Goal: Information Seeking & Learning: Learn about a topic

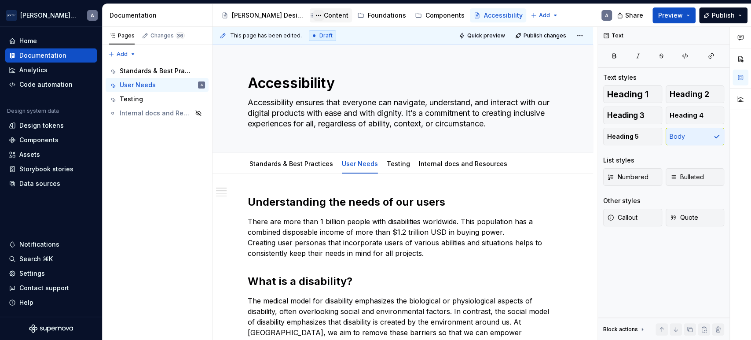
click at [313, 16] on button "Page tree" at bounding box center [318, 15] width 11 height 11
click at [294, 16] on html "[PERSON_NAME] Airlines A Home Documentation Analytics Code automation Design sy…" at bounding box center [375, 170] width 751 height 340
click at [324, 15] on div "Content" at bounding box center [336, 15] width 25 height 9
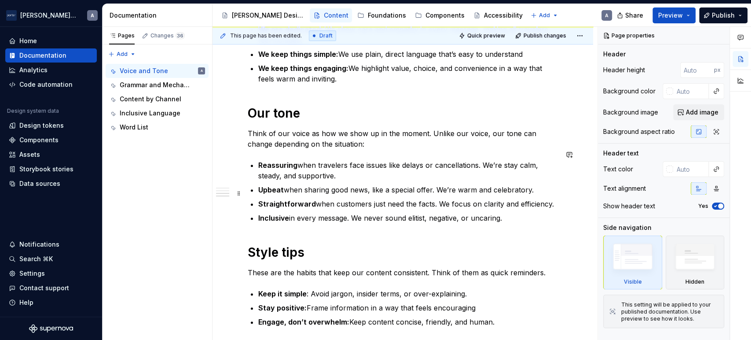
scroll to position [408, 0]
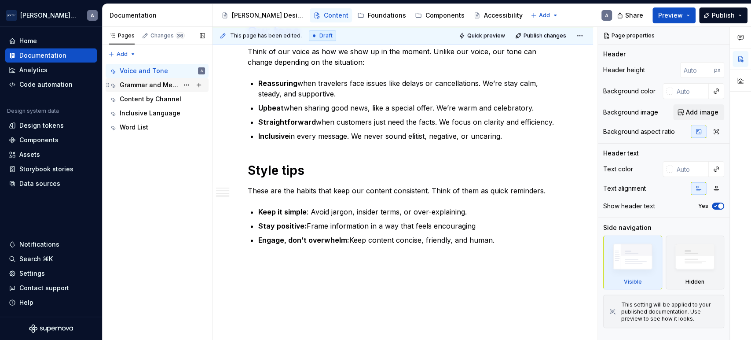
click at [150, 81] on div "Grammar and Mechanics" at bounding box center [149, 85] width 59 height 9
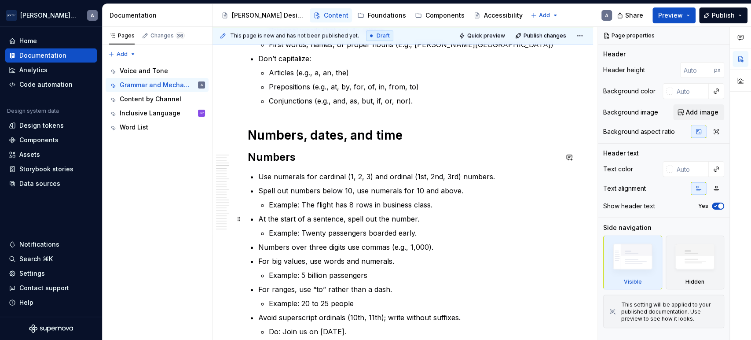
scroll to position [571, 0]
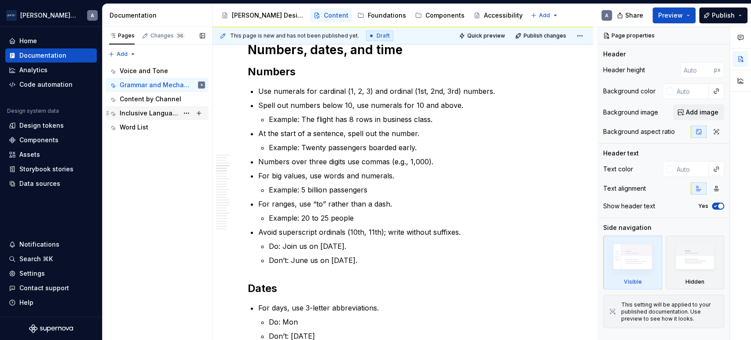
click at [173, 117] on div "Inclusive Language" at bounding box center [149, 113] width 59 height 9
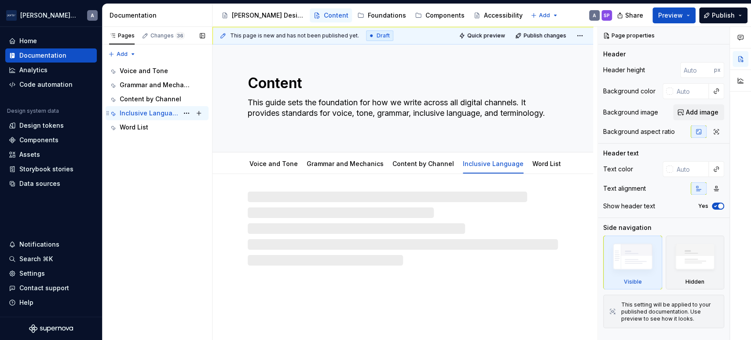
click at [161, 114] on div "Inclusive Language" at bounding box center [149, 113] width 59 height 9
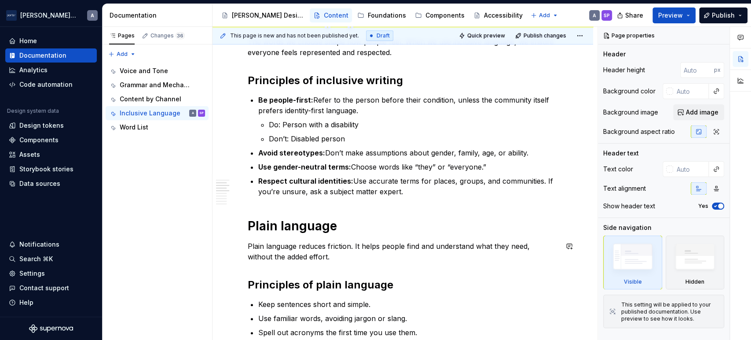
scroll to position [163, 0]
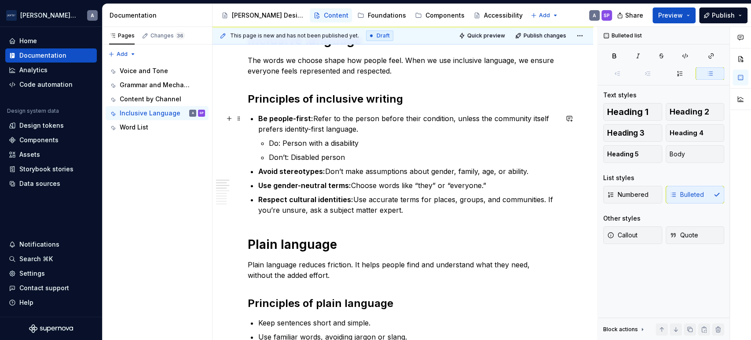
click at [270, 127] on p "Be people-first: Refer to the person before their condition, unless the communi…" at bounding box center [408, 123] width 300 height 21
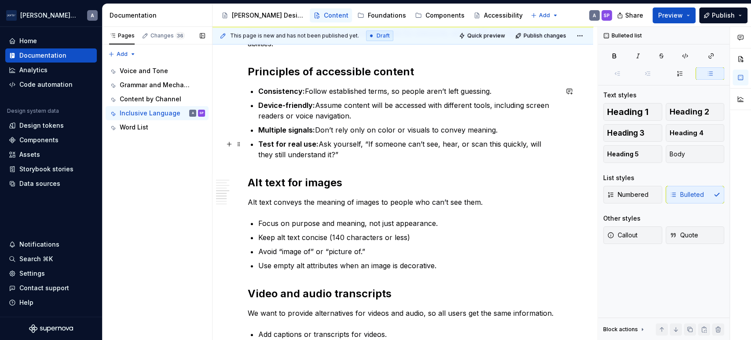
scroll to position [489, 0]
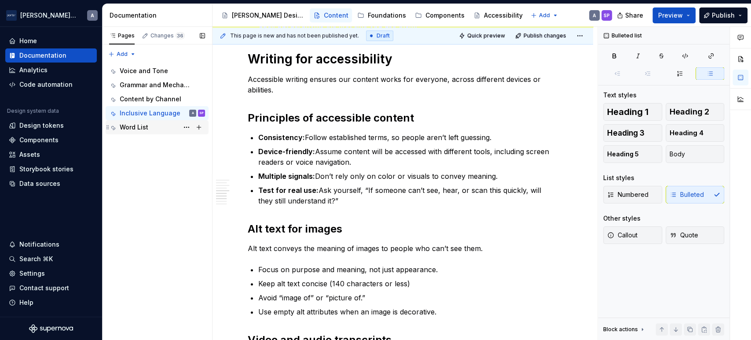
click at [148, 129] on div "Word List" at bounding box center [162, 127] width 85 height 12
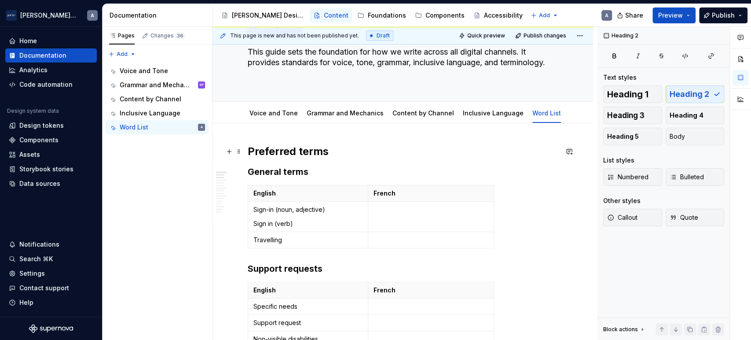
scroll to position [81, 0]
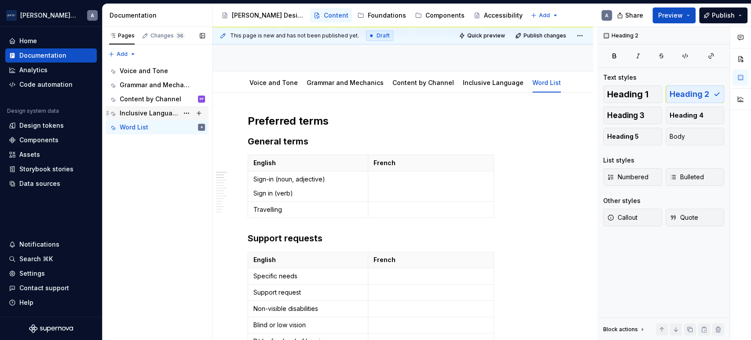
click at [170, 114] on div "Inclusive Language" at bounding box center [149, 113] width 59 height 9
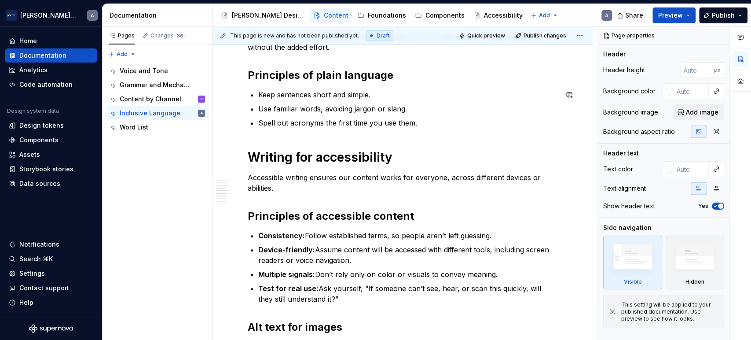
scroll to position [408, 0]
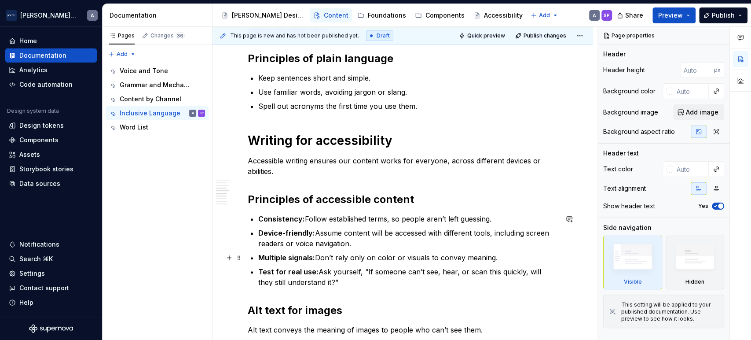
type textarea "*"
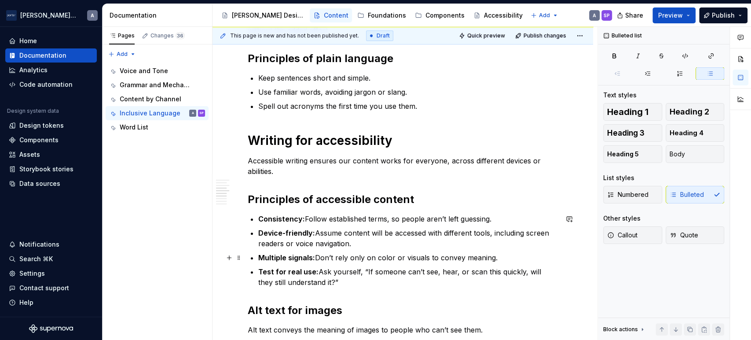
click at [390, 254] on p "Multiple signals: Don’t rely only on color or visuals to convey meaning." at bounding box center [408, 257] width 300 height 11
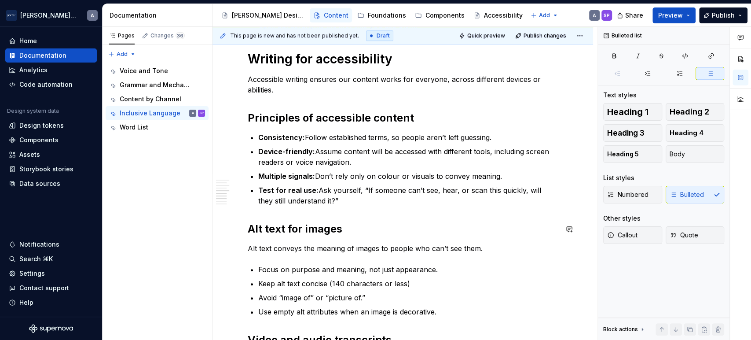
click at [335, 206] on div "Inclusive language The words we choose shape how people feel. When we use inclu…" at bounding box center [403, 172] width 310 height 933
click at [339, 199] on p "Test for real use: Ask yourself, “If someone can’t see, hear, or scan this quic…" at bounding box center [408, 195] width 300 height 21
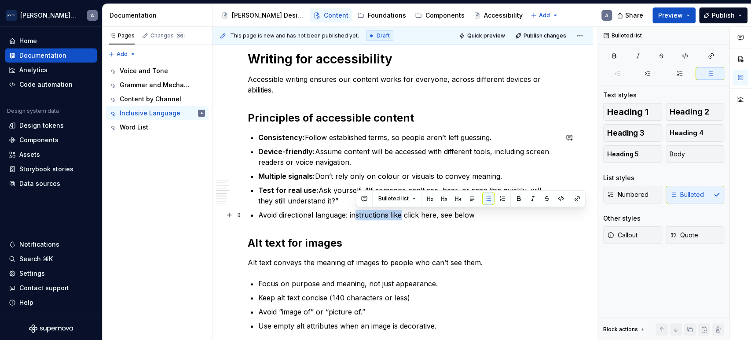
drag, startPoint x: 402, startPoint y: 215, endPoint x: 356, endPoint y: 218, distance: 46.4
click at [356, 218] on p "Avoid directional language: instructions like click here, see below" at bounding box center [408, 215] width 300 height 11
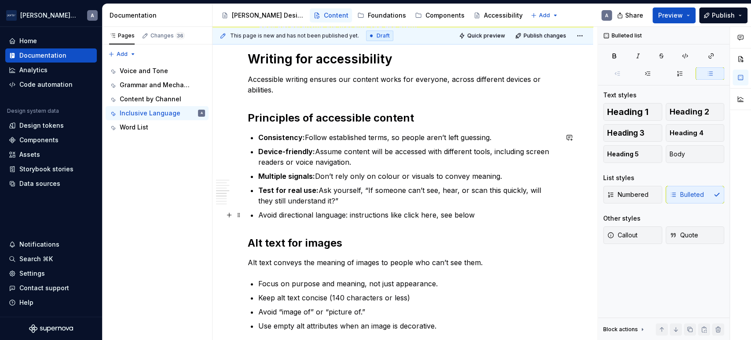
click at [329, 217] on p "Avoid directional language: instructions like click here, see below" at bounding box center [408, 215] width 300 height 11
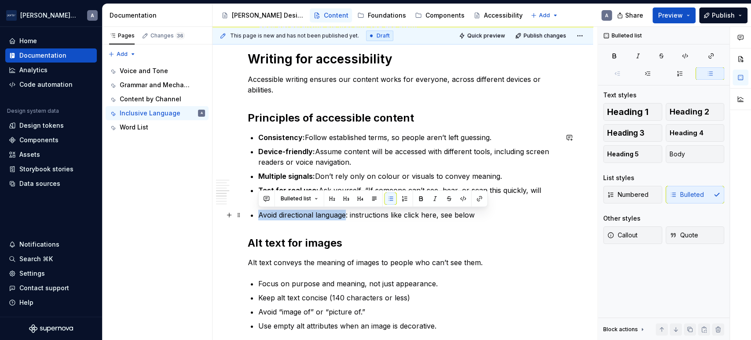
drag, startPoint x: 347, startPoint y: 213, endPoint x: 243, endPoint y: 212, distance: 103.9
click at [244, 212] on div "Inclusive language The words we choose shape how people feel. When we use inclu…" at bounding box center [403, 225] width 381 height 1081
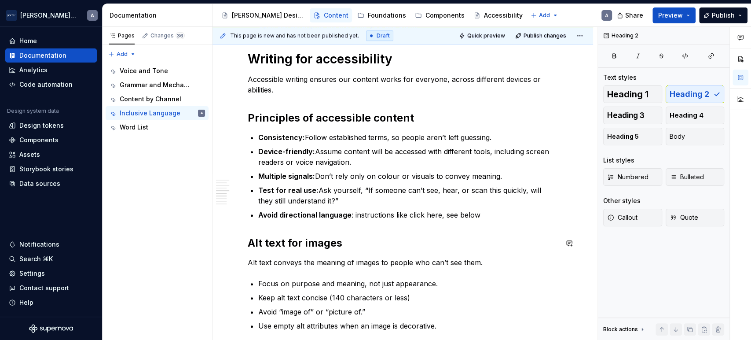
click at [492, 223] on div "Inclusive language The words we choose shape how people feel. When we use inclu…" at bounding box center [403, 179] width 310 height 947
click at [502, 216] on p "Avoid directional language : instructions like click here, see below" at bounding box center [408, 215] width 300 height 11
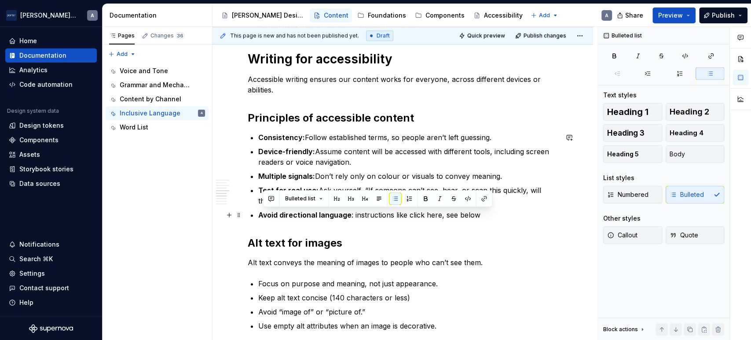
drag, startPoint x: 502, startPoint y: 216, endPoint x: 264, endPoint y: 214, distance: 238.6
click at [264, 214] on p "Avoid directional language : instructions like click here, see below" at bounding box center [408, 215] width 300 height 11
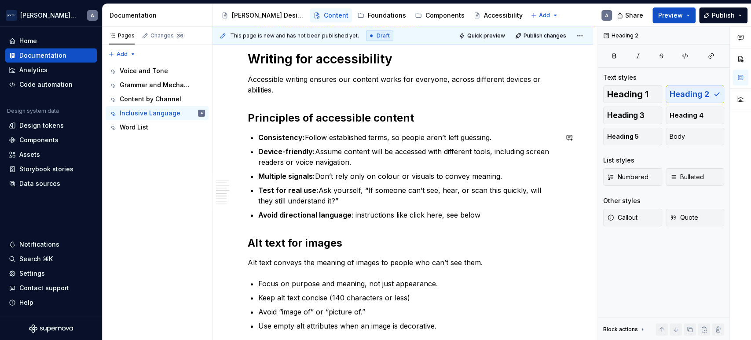
click at [528, 221] on div "Inclusive language The words we choose shape how people feel. When we use inclu…" at bounding box center [403, 179] width 310 height 947
click at [507, 207] on ul "Consistency: Follow established terms, so people aren’t left guessing. Device-f…" at bounding box center [408, 176] width 300 height 88
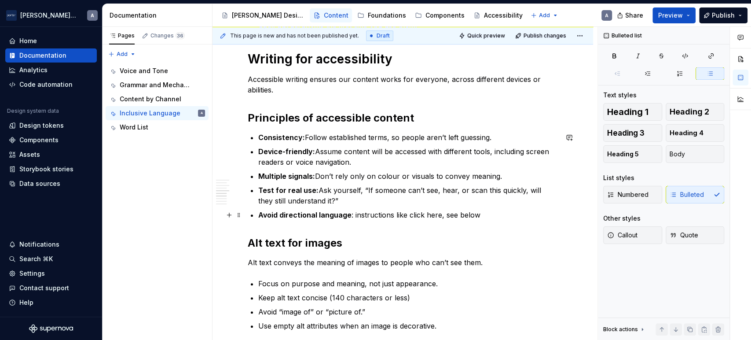
click at [507, 210] on p "Avoid directional language : instructions like click here, see below" at bounding box center [408, 215] width 300 height 11
click at [400, 212] on p "Avoid directional language : instructions like click here, see below rely on a u" at bounding box center [408, 215] width 300 height 11
click at [552, 216] on p "Avoid directional language : instructions like click here, see below rely on a u" at bounding box center [408, 215] width 300 height 11
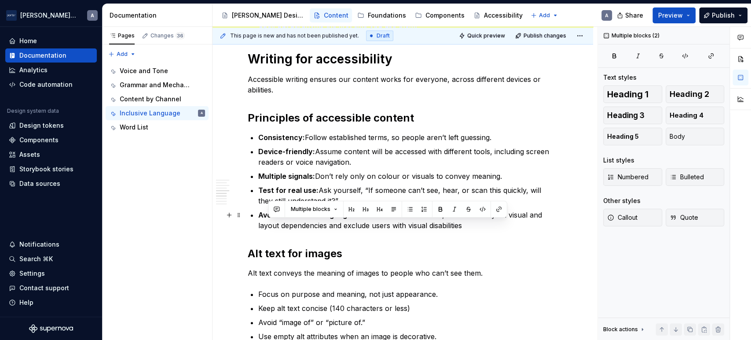
drag, startPoint x: 500, startPoint y: 226, endPoint x: 282, endPoint y: 226, distance: 217.9
click at [282, 226] on p "Avoid directional language : instructions like click here, see below rely on vi…" at bounding box center [408, 220] width 300 height 21
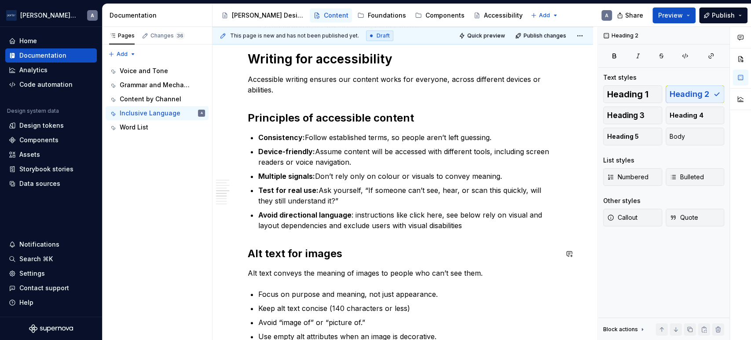
click at [535, 245] on div "Inclusive language The words we choose shape how people feel. When we use inclu…" at bounding box center [403, 185] width 310 height 958
click at [474, 221] on p "Avoid directional language : instructions like click here, see below rely on vi…" at bounding box center [408, 220] width 300 height 21
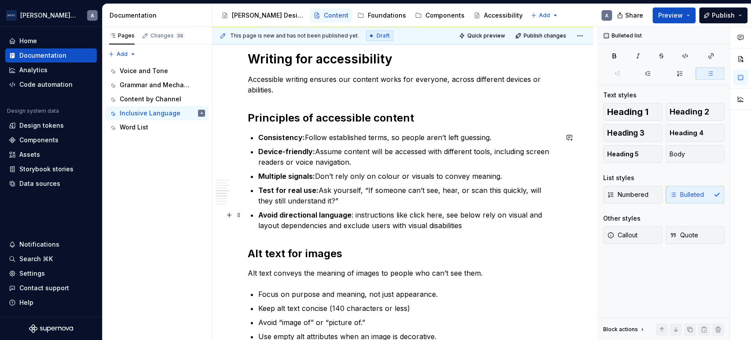
click at [506, 228] on p "Avoid directional language : instructions like click here, see below rely on vi…" at bounding box center [408, 220] width 300 height 21
click at [356, 213] on p "Avoid directional language : instructions like click here, see below rely on vi…" at bounding box center [408, 220] width 300 height 21
click at [478, 217] on p "Avoid directional language : Instructions like click here, see below rely on vi…" at bounding box center [408, 220] width 300 height 21
click at [408, 217] on p "Avoid directional language : Instructions like click here, see below rely on vi…" at bounding box center [408, 220] width 300 height 21
type textarea "*"
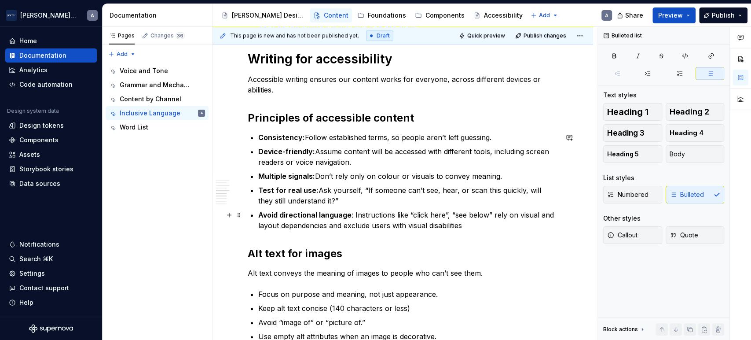
click at [443, 214] on p "Avoid directional language : Instructions like “click here”, “see below” rely o…" at bounding box center [408, 220] width 300 height 21
click at [537, 226] on p "Avoid directional language : Instructions like “click the button on the right”,…" at bounding box center [408, 220] width 300 height 21
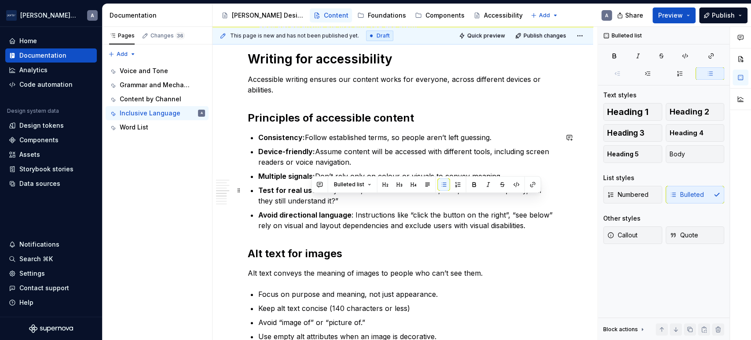
drag, startPoint x: 552, startPoint y: 203, endPoint x: 305, endPoint y: 205, distance: 246.5
click at [310, 202] on p "Test for real use: Ask yourself, “If someone can’t see, hear, or scan this quic…" at bounding box center [408, 195] width 300 height 21
click at [219, 214] on div "Inclusive language The words we choose shape how people feel. When we use inclu…" at bounding box center [403, 231] width 381 height 1092
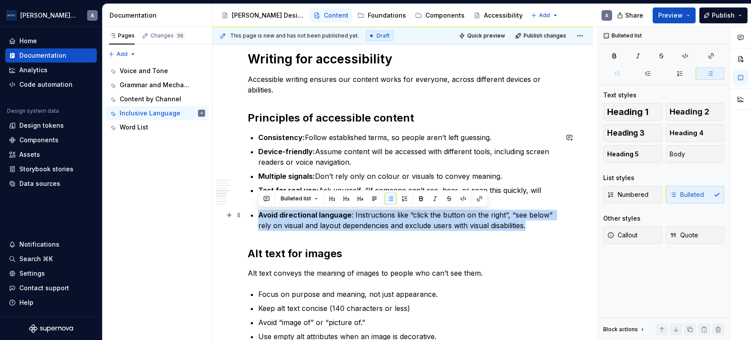
drag, startPoint x: 254, startPoint y: 212, endPoint x: 537, endPoint y: 226, distance: 283.4
click at [537, 226] on li "Avoid directional language : Instructions like “click the button on the right”,…" at bounding box center [408, 220] width 300 height 21
click at [269, 198] on button "button" at bounding box center [267, 198] width 12 height 12
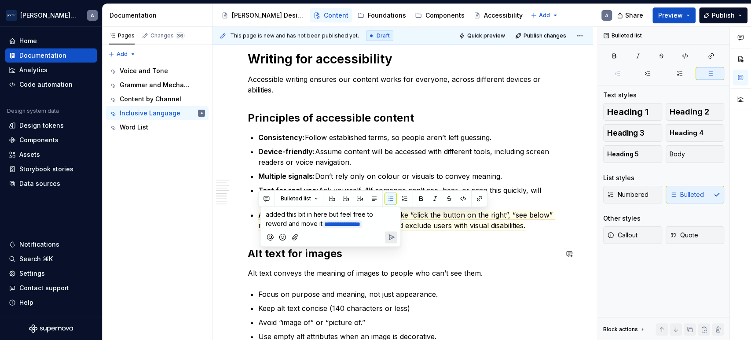
click at [389, 235] on icon "Send" at bounding box center [391, 236] width 9 height 9
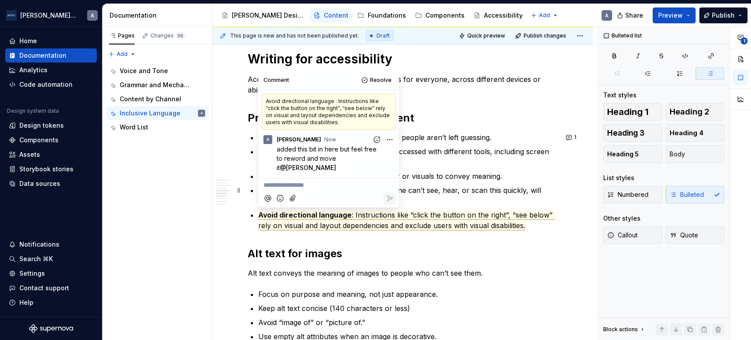
click at [503, 186] on p "Test for real use: Ask yourself, “If someone can’t see, hear, or scan this quic…" at bounding box center [408, 195] width 300 height 21
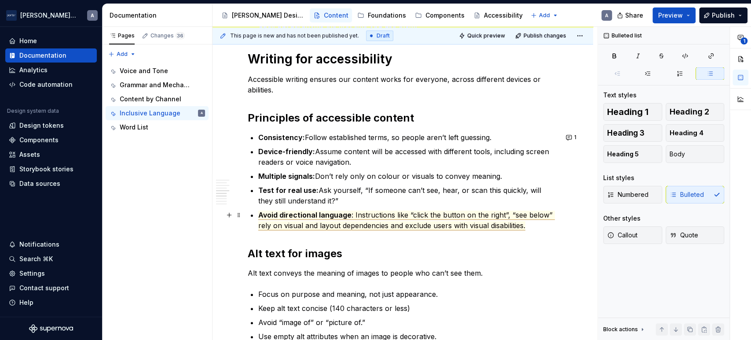
scroll to position [571, 0]
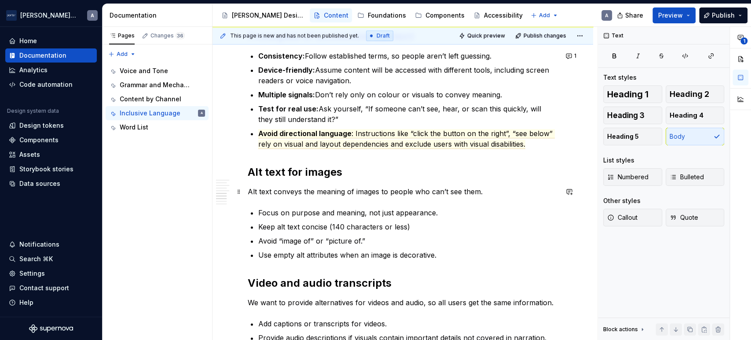
click at [486, 195] on p "Alt text conveys the meaning of images to people who can’t see them." at bounding box center [403, 191] width 310 height 11
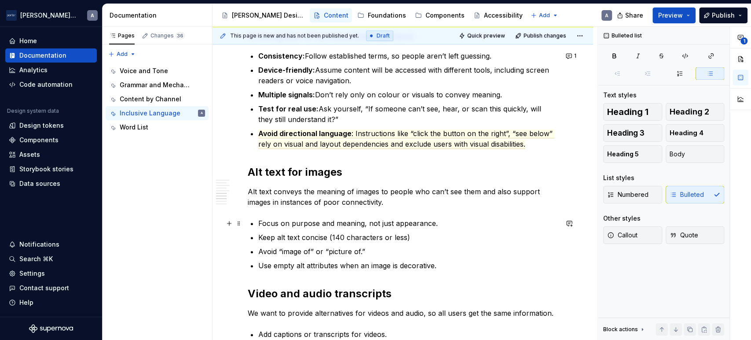
click at [426, 219] on p "Focus on purpose and meaning, not just appearance." at bounding box center [408, 223] width 300 height 11
click at [464, 222] on p "Focus on purpose and meaning, not just appearance." at bounding box center [408, 223] width 300 height 11
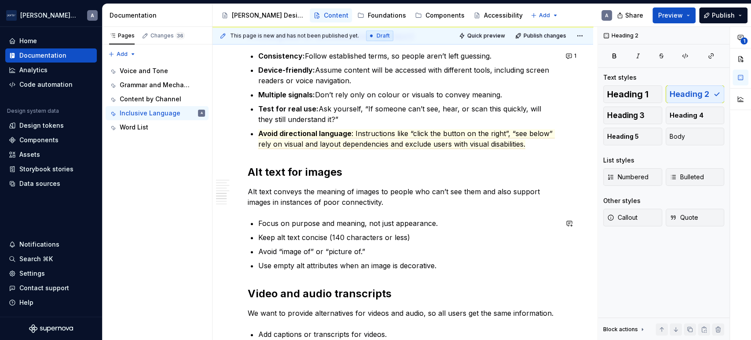
click at [468, 275] on div "Inclusive language The words we choose shape how people feel. When we use inclu…" at bounding box center [403, 108] width 310 height 968
click at [475, 265] on p "Use empty alt attributes when an image is decorative." at bounding box center [408, 265] width 300 height 11
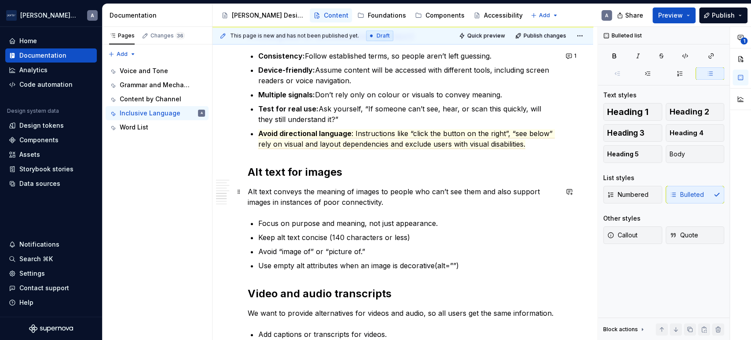
click at [272, 205] on p "Alt text conveys the meaning of images to people who can’t see them and also su…" at bounding box center [403, 196] width 310 height 21
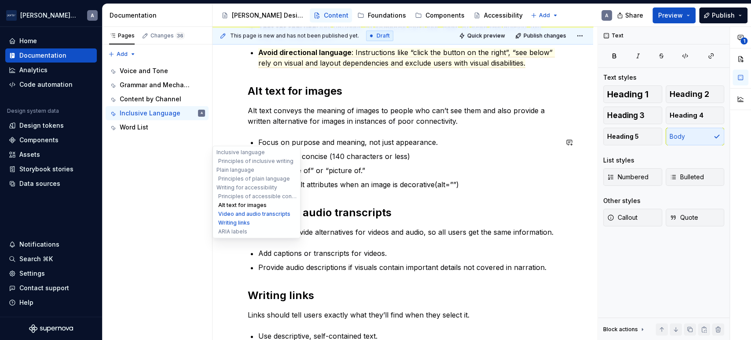
scroll to position [652, 0]
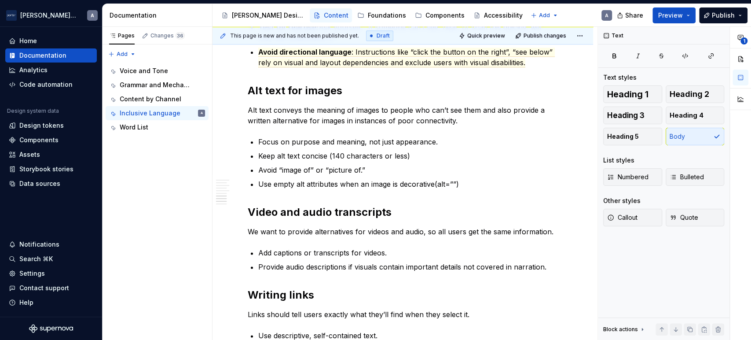
type textarea "*"
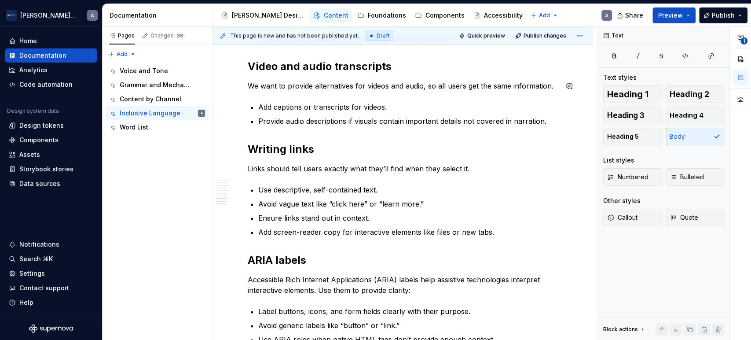
scroll to position [815, 0]
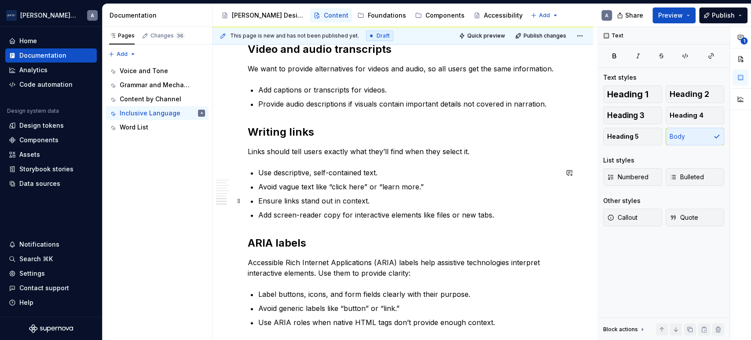
click at [374, 201] on p "Ensure links stand out in context." at bounding box center [408, 200] width 300 height 11
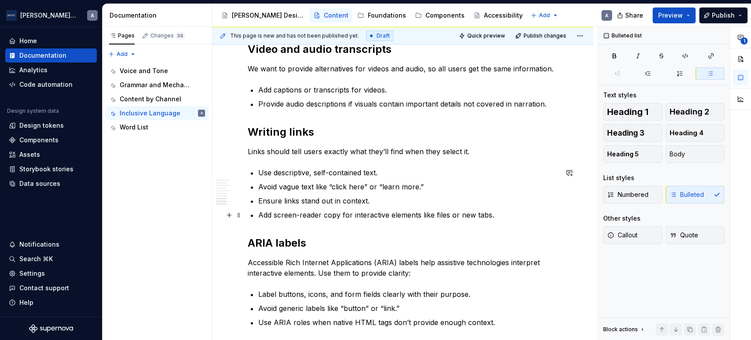
click at [515, 216] on p "Add screen-reader copy for interactive elements like files or new tabs." at bounding box center [408, 215] width 300 height 11
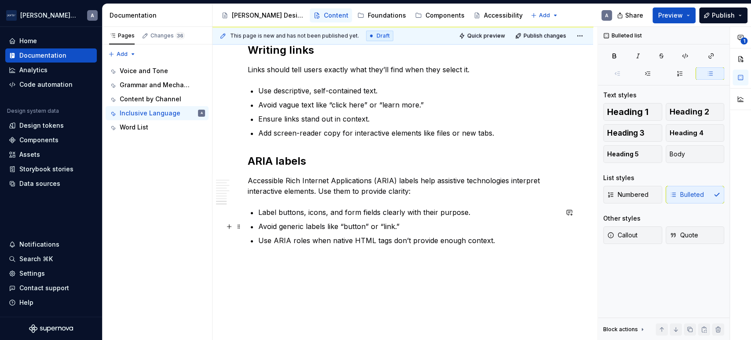
click at [367, 227] on p "Avoid generic labels like “button” or “link.”" at bounding box center [408, 226] width 300 height 11
click at [440, 232] on ul "Label buttons, icons, and form fields clearly with their purpose. Avoid generic…" at bounding box center [408, 226] width 300 height 39
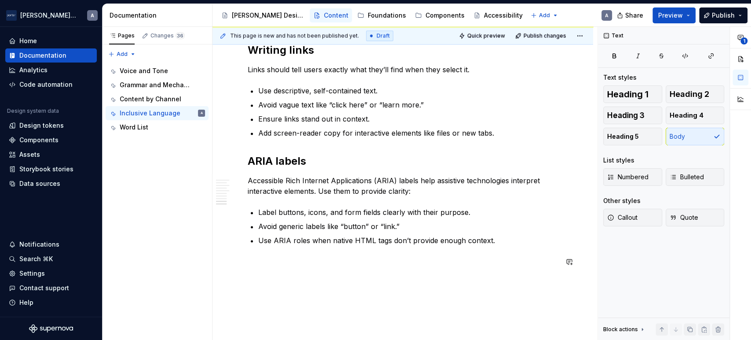
click at [427, 212] on p "Label buttons, icons, and form fields clearly with their purpose." at bounding box center [408, 212] width 300 height 11
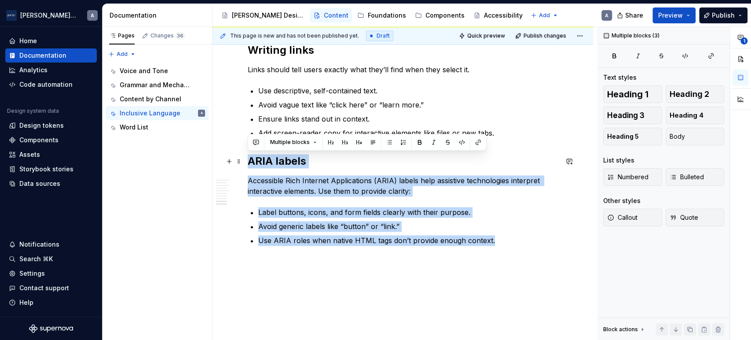
drag, startPoint x: 501, startPoint y: 239, endPoint x: 245, endPoint y: 158, distance: 267.7
click at [569, 162] on button "button" at bounding box center [569, 161] width 12 height 12
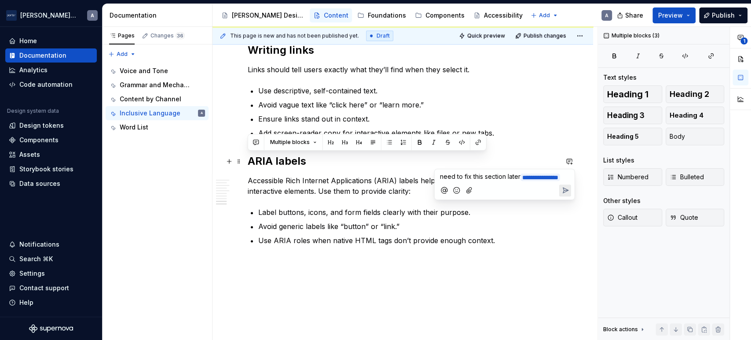
click at [472, 179] on span "need to fix this section later" at bounding box center [480, 176] width 81 height 7
click at [442, 173] on span "need to change this section later" at bounding box center [488, 176] width 96 height 7
click at [511, 174] on span "need to change this section later" at bounding box center [488, 176] width 96 height 7
click at [536, 173] on span "**********" at bounding box center [502, 182] width 124 height 18
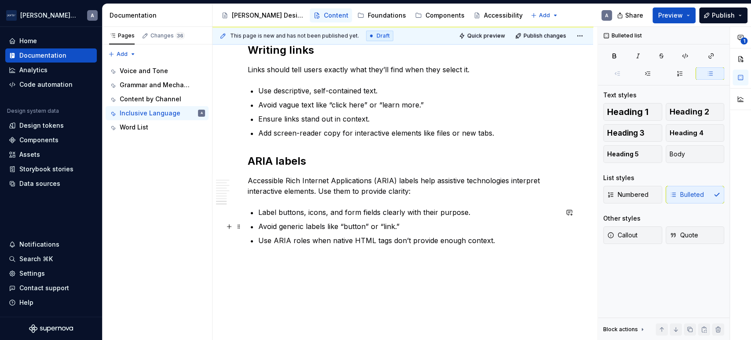
click at [299, 221] on p "Avoid generic labels like “button” or “link.”" at bounding box center [408, 226] width 300 height 11
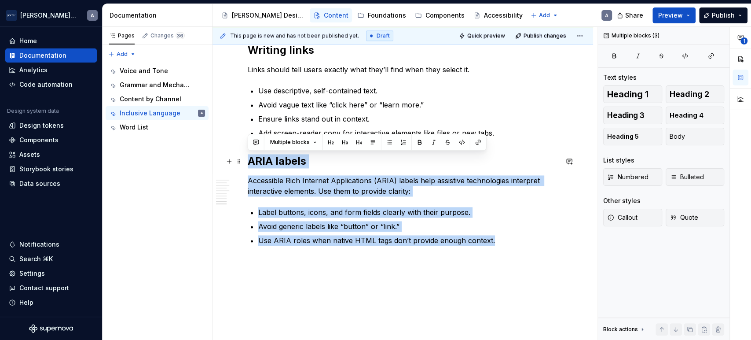
drag, startPoint x: 507, startPoint y: 239, endPoint x: 243, endPoint y: 156, distance: 276.4
copy div "ARIA labels Accessible Rich Internet Applications (ARIA) labels help assistive …"
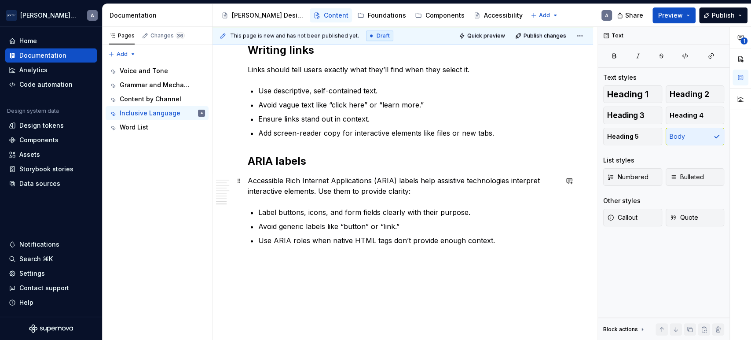
click at [428, 190] on p "Accessible Rich Internet Applications (ARIA) labels help assistive technologies…" at bounding box center [403, 185] width 310 height 21
click at [500, 232] on ul "Label buttons, icons, and form fields clearly with their purpose. Avoid generic…" at bounding box center [408, 226] width 300 height 39
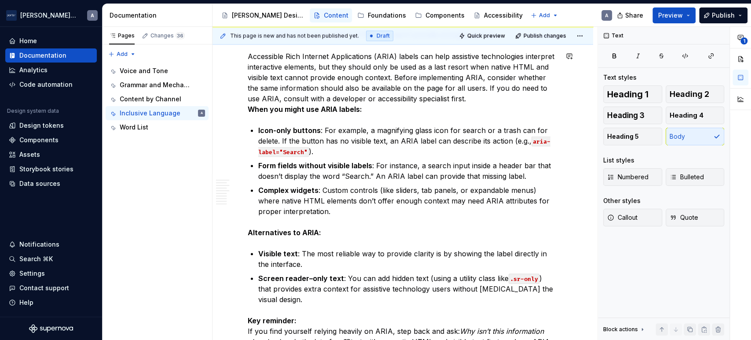
scroll to position [1141, 0]
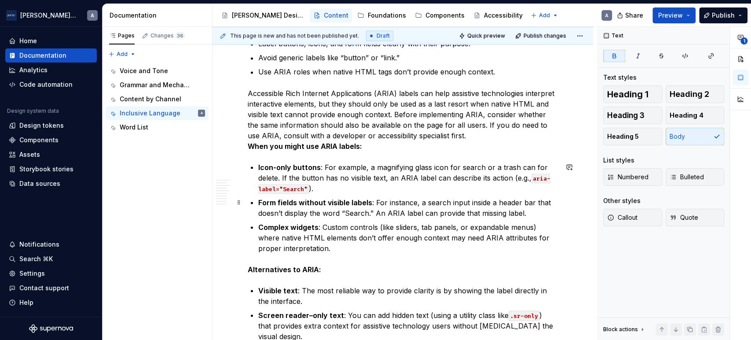
scroll to position [978, 0]
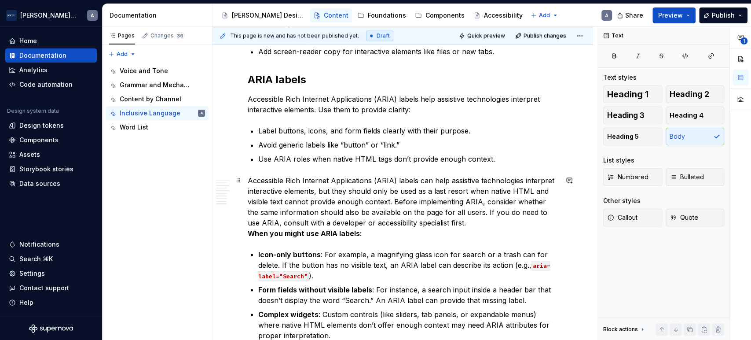
click at [373, 190] on p "Accessible Rich Internet Applications (ARIA) labels can help assistive technolo…" at bounding box center [403, 206] width 310 height 63
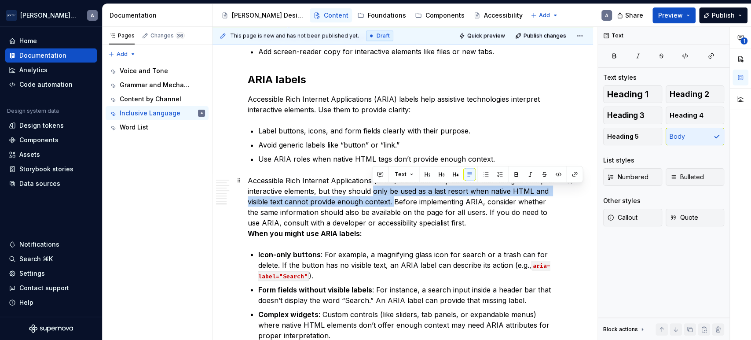
drag, startPoint x: 373, startPoint y: 190, endPoint x: 394, endPoint y: 206, distance: 26.1
click at [394, 206] on p "Accessible Rich Internet Applications (ARIA) labels can help assistive technolo…" at bounding box center [403, 206] width 310 height 63
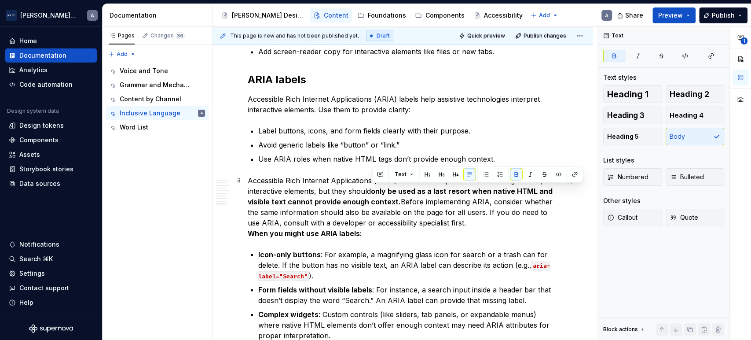
click at [415, 215] on p "Accessible Rich Internet Applications (ARIA) labels can help assistive technolo…" at bounding box center [403, 206] width 310 height 63
click at [254, 234] on strong "When you might use ARIA labels:" at bounding box center [305, 232] width 114 height 9
click at [249, 234] on strong "When you might use ARIA labels:" at bounding box center [305, 232] width 114 height 9
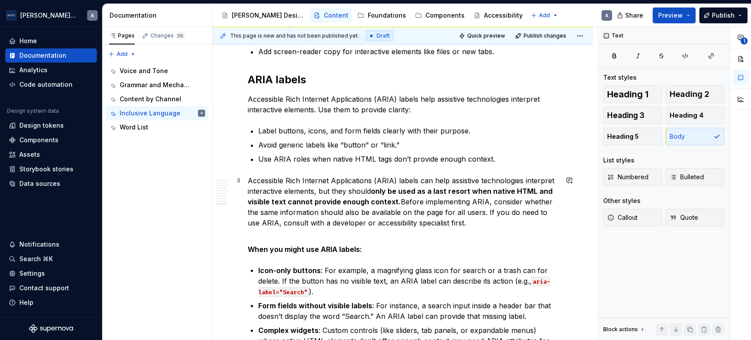
click at [276, 234] on p "Accessible Rich Internet Applications (ARIA) labels can help assistive technolo…" at bounding box center [403, 206] width 310 height 63
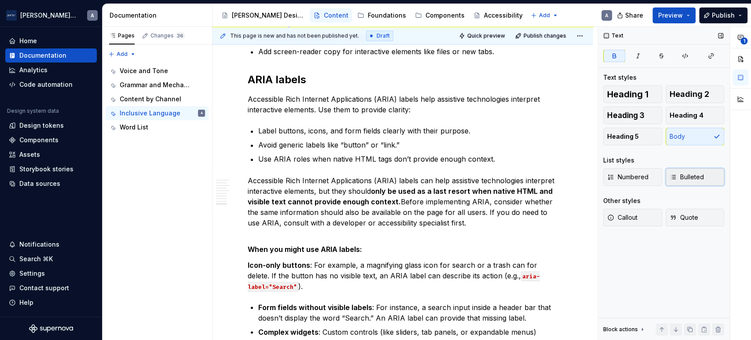
click at [688, 171] on button "Bulleted" at bounding box center [695, 177] width 59 height 18
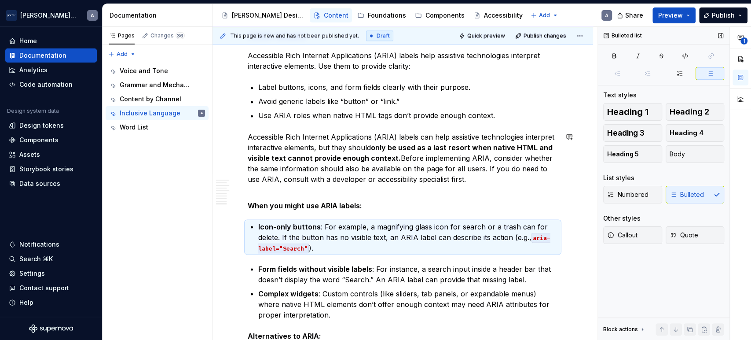
scroll to position [1060, 0]
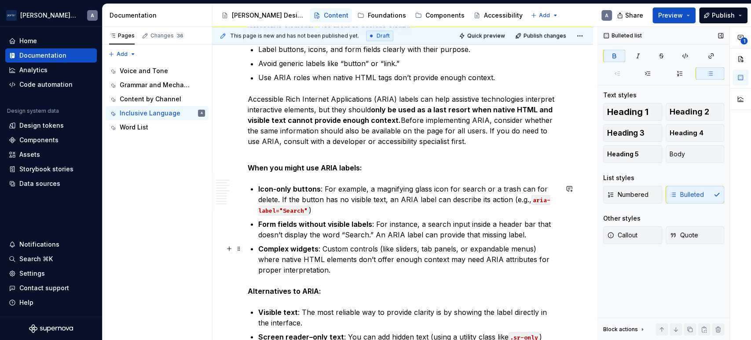
click at [258, 250] on strong "Complex widgets" at bounding box center [288, 248] width 60 height 9
click at [341, 166] on strong "When you might use ARIA labels:" at bounding box center [305, 167] width 114 height 9
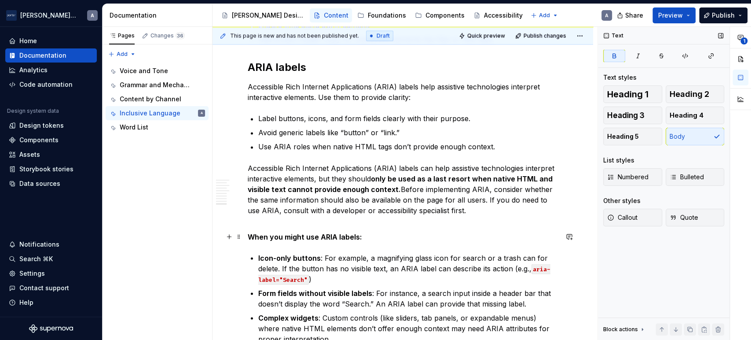
scroll to position [978, 0]
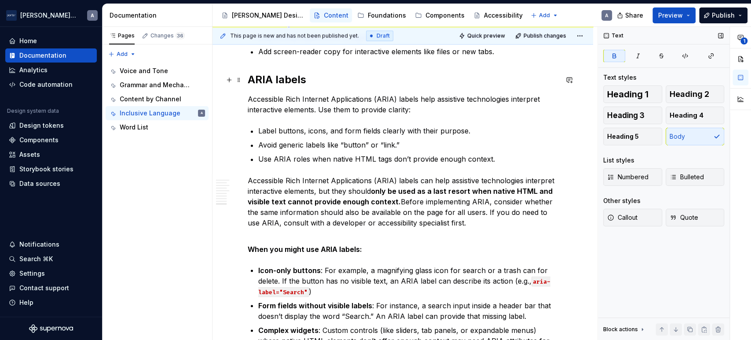
click at [261, 84] on h2 "ARIA labels" at bounding box center [403, 80] width 310 height 14
click at [347, 253] on strong "When you might use ARIA labels:" at bounding box center [305, 248] width 114 height 9
click at [643, 113] on span "Heading 3" at bounding box center [625, 115] width 37 height 9
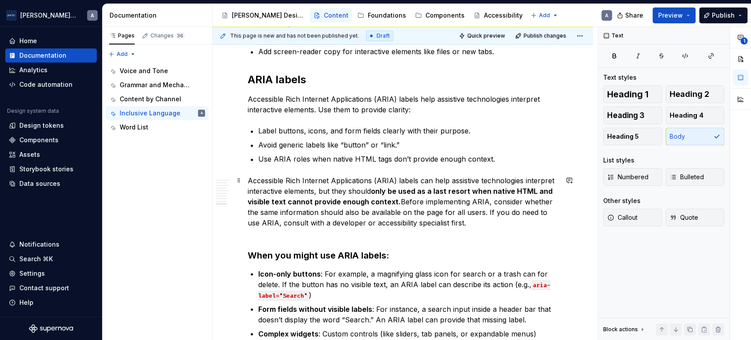
click at [437, 228] on p "Accessible Rich Internet Applications (ARIA) labels can help assistive technolo…" at bounding box center [403, 206] width 310 height 63
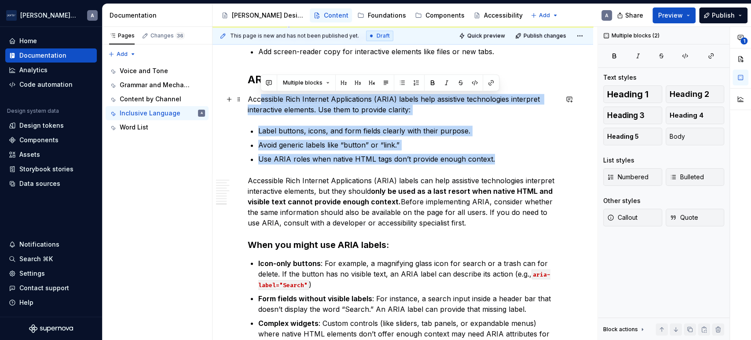
drag, startPoint x: 490, startPoint y: 160, endPoint x: 243, endPoint y: 93, distance: 255.7
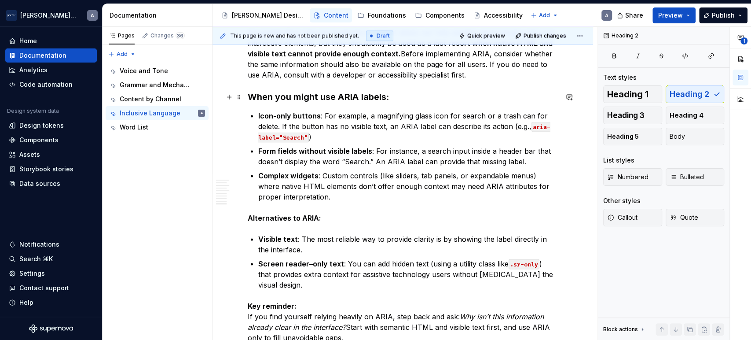
scroll to position [1060, 0]
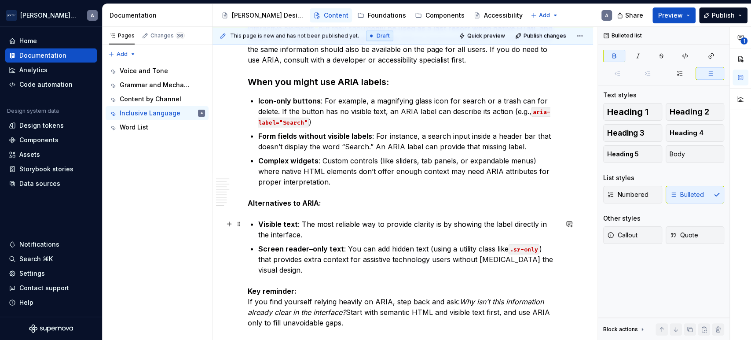
click at [356, 248] on p "Screen reader–only text : You can add hidden text (using a utility class like .…" at bounding box center [408, 259] width 300 height 32
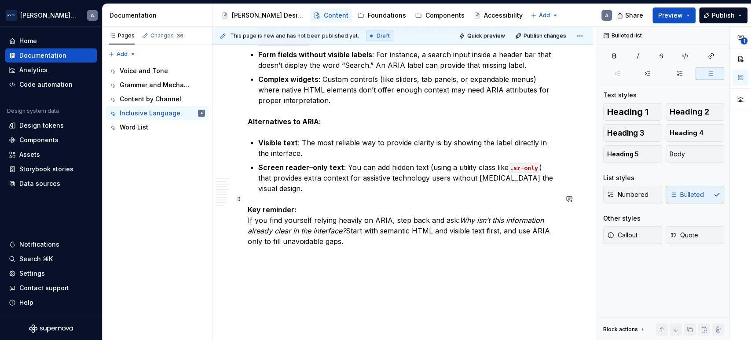
click at [327, 204] on p "Key reminder: If you find yourself relying heavily on ARIA, step back and ask: …" at bounding box center [403, 225] width 310 height 42
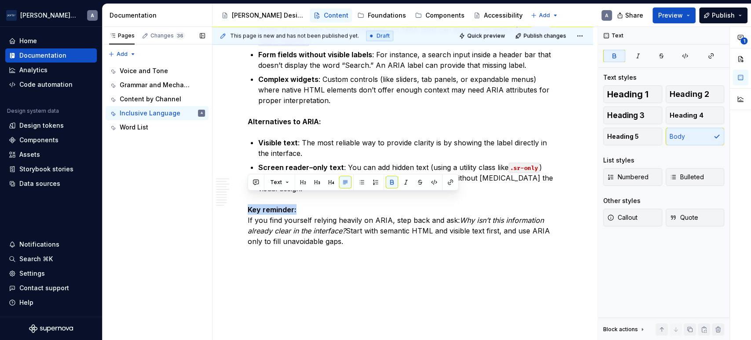
drag, startPoint x: 326, startPoint y: 197, endPoint x: 206, endPoint y: 188, distance: 120.5
click at [206, 188] on div "Pages Changes 36 Add Accessibility guide for tree Page tree. Navigate the tree …" at bounding box center [427, 183] width 649 height 313
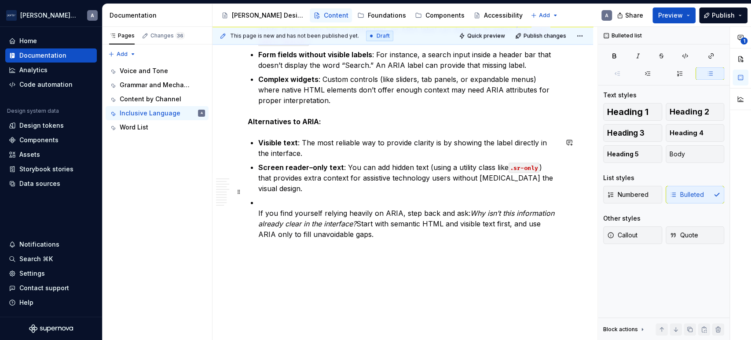
click at [381, 197] on p "If you find yourself relying heavily on ARIA, step back and ask: Why isn’t this…" at bounding box center [408, 218] width 300 height 42
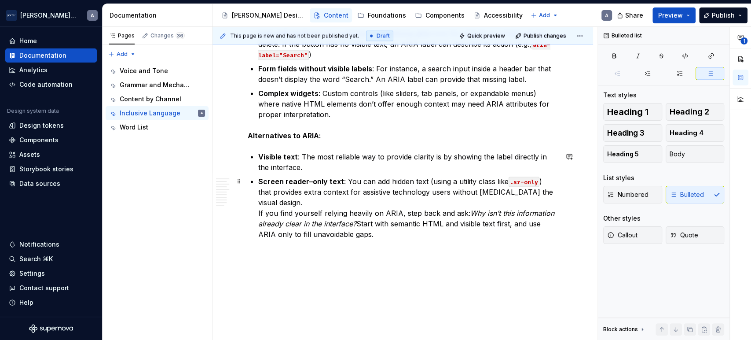
click at [259, 200] on p "Screen reader–only text : You can add hidden text (using a utility class like .…" at bounding box center [408, 207] width 300 height 63
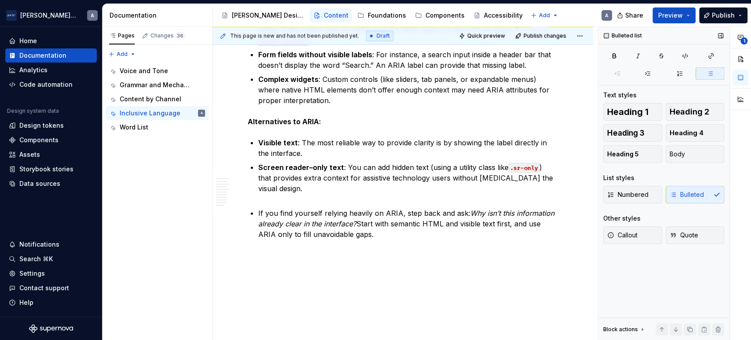
click at [708, 196] on div "Numbered Bulleted" at bounding box center [664, 195] width 121 height 18
click at [697, 196] on div "Numbered Bulleted" at bounding box center [664, 195] width 121 height 18
click at [687, 193] on div "Numbered Bulleted" at bounding box center [664, 195] width 121 height 18
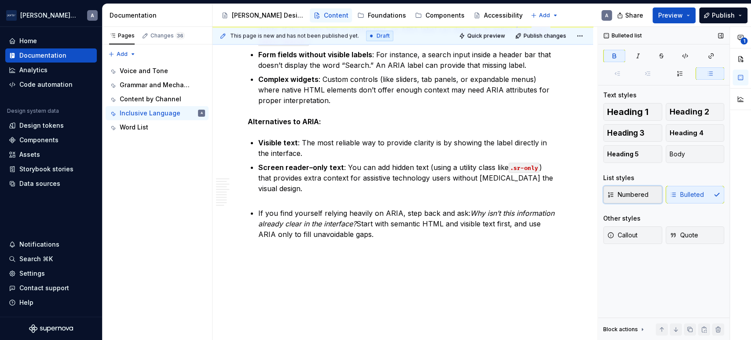
click at [627, 196] on span "Numbered" at bounding box center [627, 194] width 41 height 9
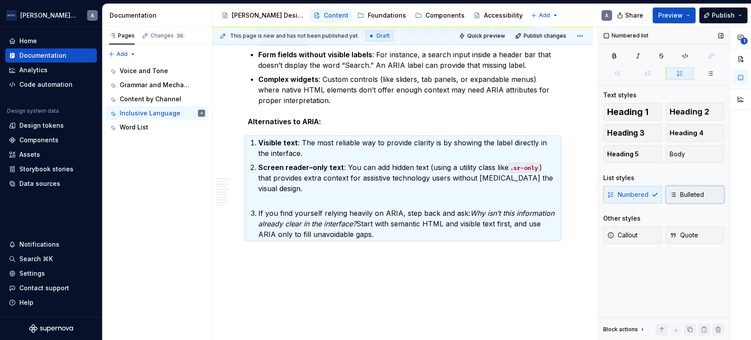
click at [692, 196] on span "Bulleted" at bounding box center [687, 194] width 34 height 9
click at [258, 207] on p "If you find yourself relying heavily on ARIA, step back and ask: Why isn’t this…" at bounding box center [408, 223] width 300 height 32
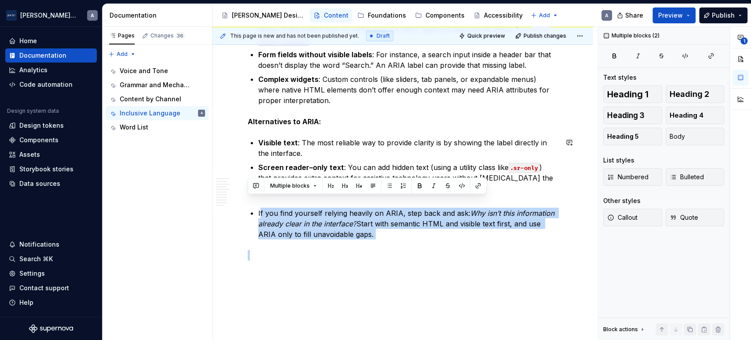
drag, startPoint x: 261, startPoint y: 202, endPoint x: 407, endPoint y: 232, distance: 149.3
copy p "f you find yourself relying heavily on ARIA, step back and ask: Why isn’t this …"
click at [297, 250] on p at bounding box center [403, 255] width 310 height 11
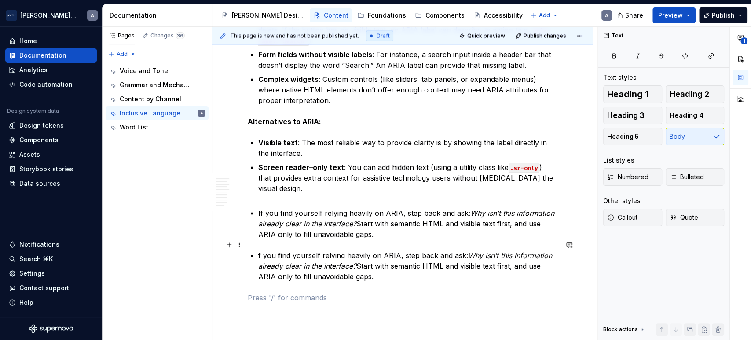
click at [261, 250] on p "f you find yourself relying heavily on ARIA, step back and ask: Why isn’t this …" at bounding box center [408, 266] width 300 height 32
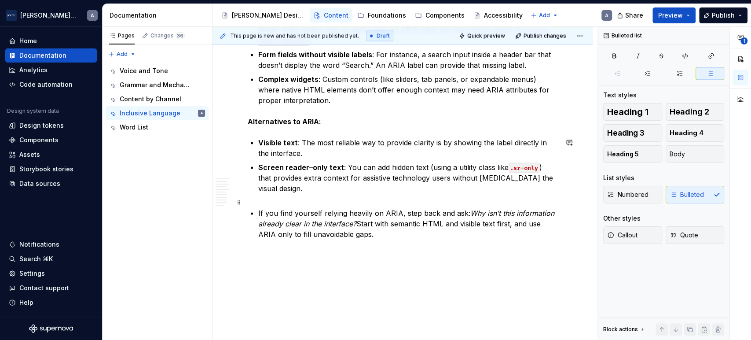
click at [361, 219] on p "If you find yourself relying heavily on ARIA, step back and ask: Why isn’t this…" at bounding box center [408, 223] width 300 height 32
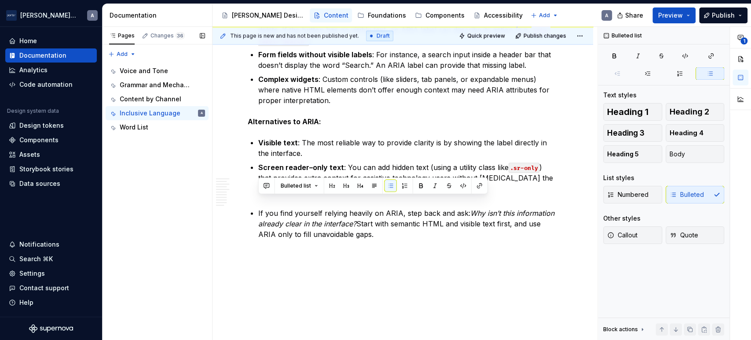
drag, startPoint x: 401, startPoint y: 224, endPoint x: 194, endPoint y: 195, distance: 209.7
click at [194, 195] on div "Pages Changes 36 Add Accessibility guide for tree Page tree. Navigate the tree …" at bounding box center [427, 183] width 649 height 313
click at [627, 232] on span "Callout" at bounding box center [622, 235] width 30 height 9
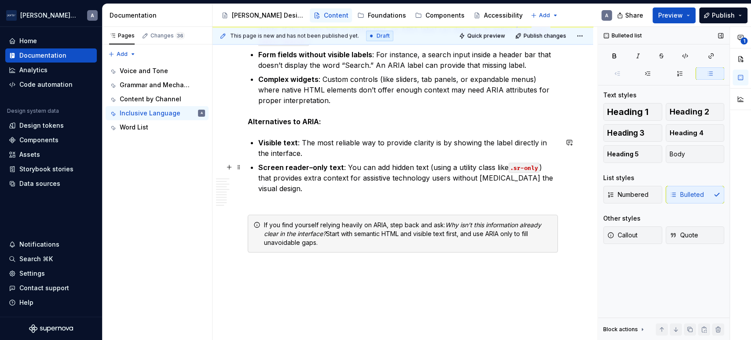
click at [341, 190] on p "Screen reader–only text : You can add hidden text (using a utility class like .…" at bounding box center [408, 183] width 300 height 42
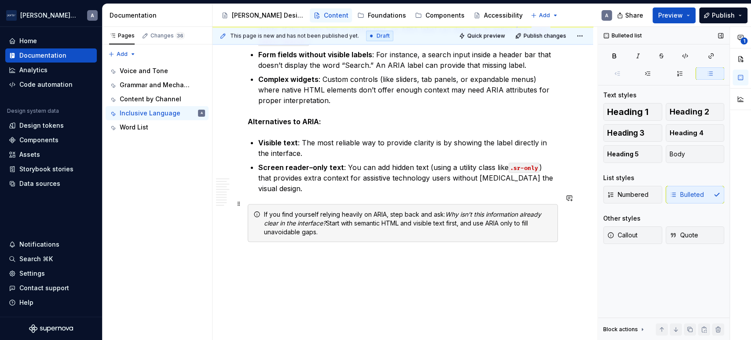
click at [387, 210] on div "If you find yourself relying heavily on ARIA, step back and ask: Why isn’t this…" at bounding box center [408, 223] width 288 height 26
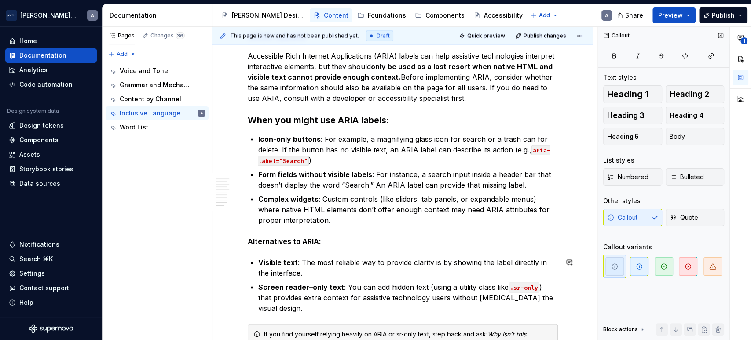
scroll to position [978, 0]
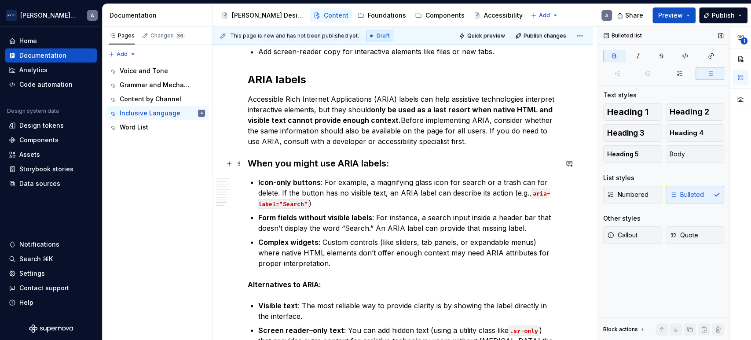
click at [280, 166] on strong "When you might use ARIA labels:" at bounding box center [318, 163] width 141 height 11
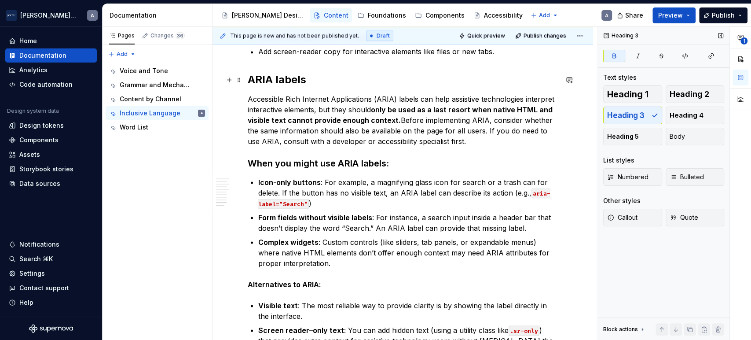
click at [275, 84] on h2 "ARIA labels" at bounding box center [403, 80] width 310 height 14
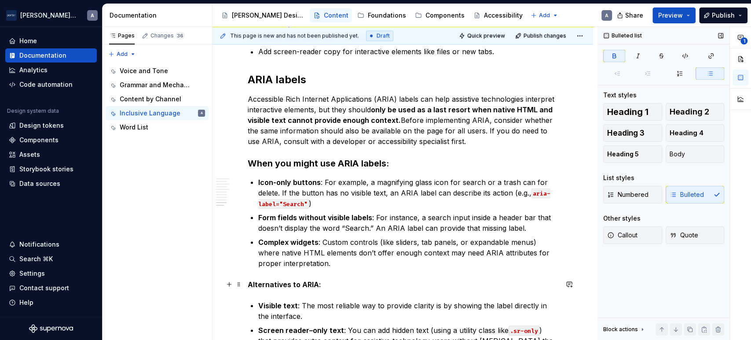
click at [300, 284] on strong "Alternatives to ARIA:" at bounding box center [285, 284] width 74 height 9
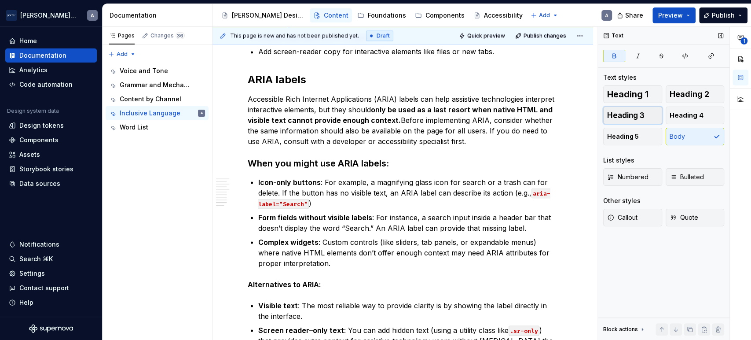
click at [635, 111] on span "Heading 3" at bounding box center [625, 115] width 37 height 9
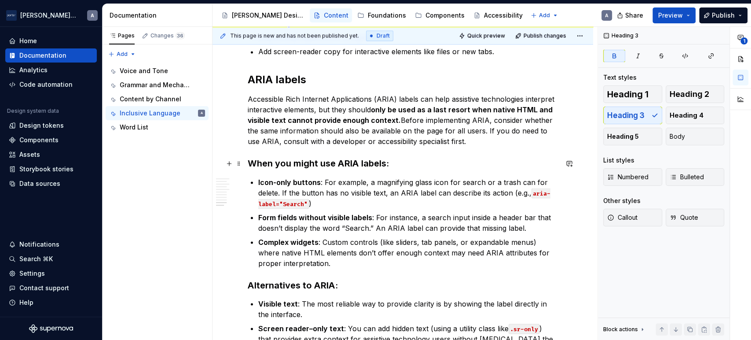
click at [330, 163] on strong "When you might use ARIA labels:" at bounding box center [318, 163] width 141 height 11
click at [424, 249] on p "Complex widgets : Custom controls (like sliders, tab panels, or expandable menu…" at bounding box center [408, 252] width 300 height 32
click at [356, 282] on h3 "Alternatives to ARIA:" at bounding box center [403, 285] width 310 height 12
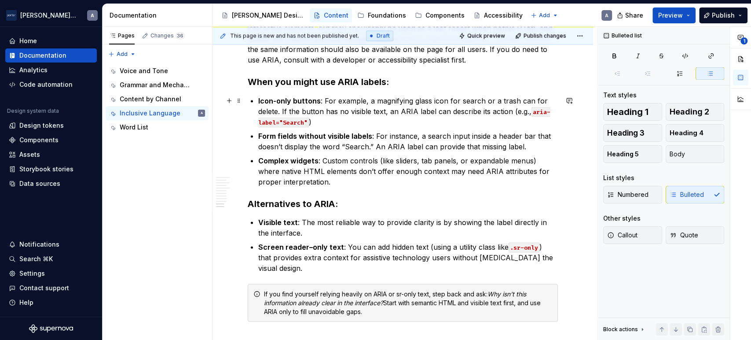
click at [276, 109] on p "Icon-only buttons : For example, a magnifying glass icon for search or a trash …" at bounding box center [408, 111] width 300 height 32
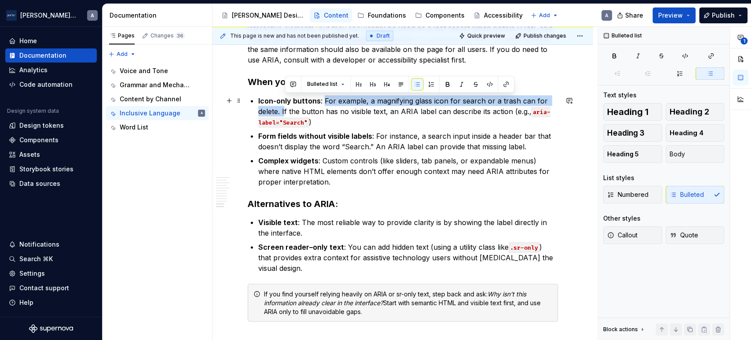
drag, startPoint x: 284, startPoint y: 110, endPoint x: 324, endPoint y: 98, distance: 41.2
click at [324, 98] on p "Icon-only buttons : For example, a magnifying glass icon for search or a trash …" at bounding box center [408, 111] width 300 height 32
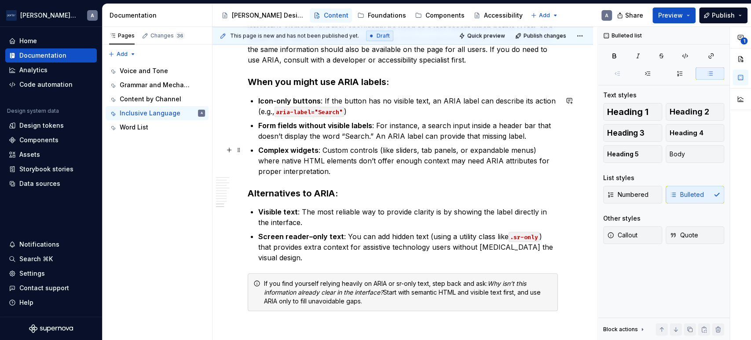
click at [522, 172] on p "Complex widgets : Custom controls (like sliders, tab panels, or expandable menu…" at bounding box center [408, 160] width 300 height 32
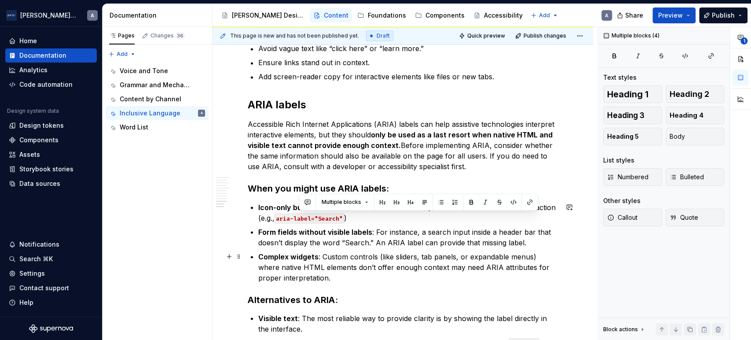
scroll to position [897, 0]
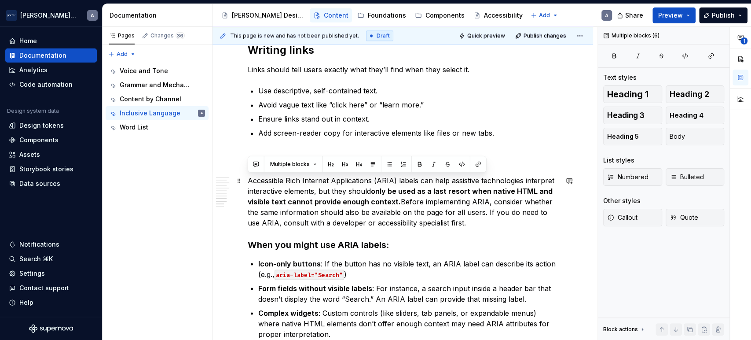
drag, startPoint x: 514, startPoint y: 296, endPoint x: 246, endPoint y: 179, distance: 292.5
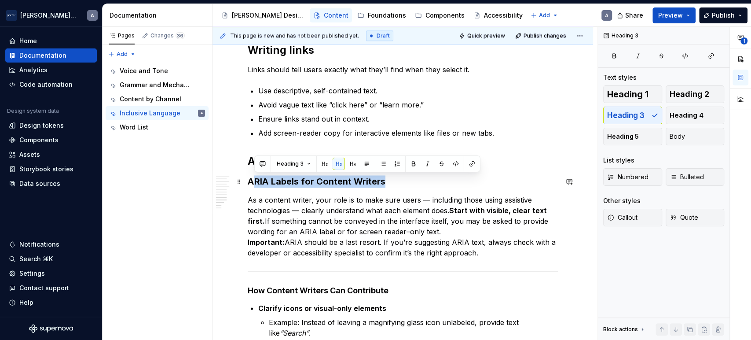
drag, startPoint x: 406, startPoint y: 182, endPoint x: 255, endPoint y: 179, distance: 151.0
click at [255, 179] on h3 "ARIA Labels for Content Writers" at bounding box center [403, 181] width 310 height 12
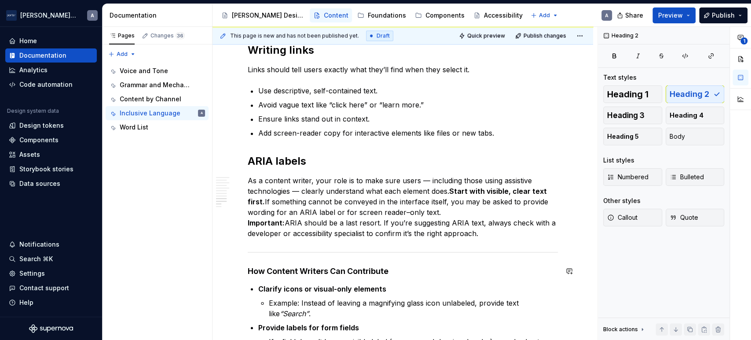
click at [243, 265] on div "Inclusive language The words we choose shape how people feel. When we use inclu…" at bounding box center [403, 20] width 381 height 1487
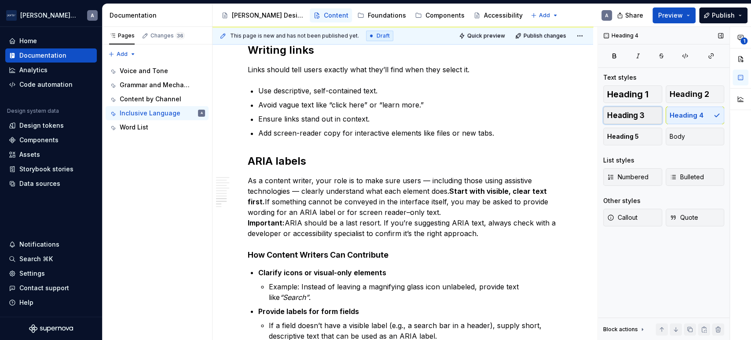
click at [610, 121] on button "Heading 3" at bounding box center [633, 116] width 59 height 18
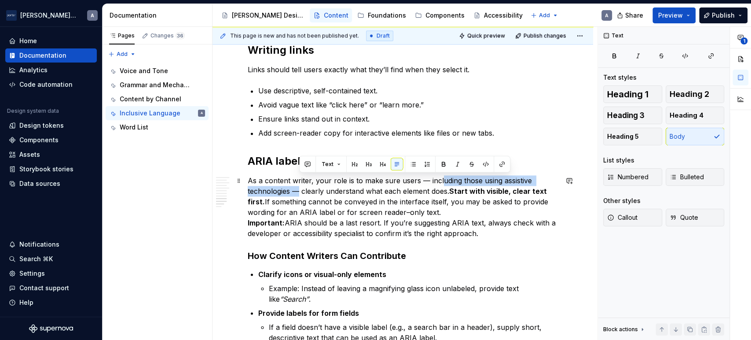
drag, startPoint x: 298, startPoint y: 189, endPoint x: 438, endPoint y: 182, distance: 140.2
click at [438, 182] on p "As a content writer, your role is to make sure users — including those using as…" at bounding box center [403, 206] width 310 height 63
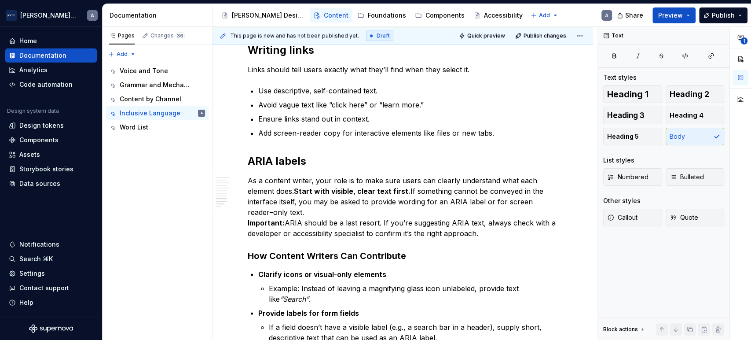
drag, startPoint x: 606, startPoint y: 217, endPoint x: 398, endPoint y: 178, distance: 210.9
click at [307, 166] on h2 "ARIA labels" at bounding box center [403, 161] width 310 height 14
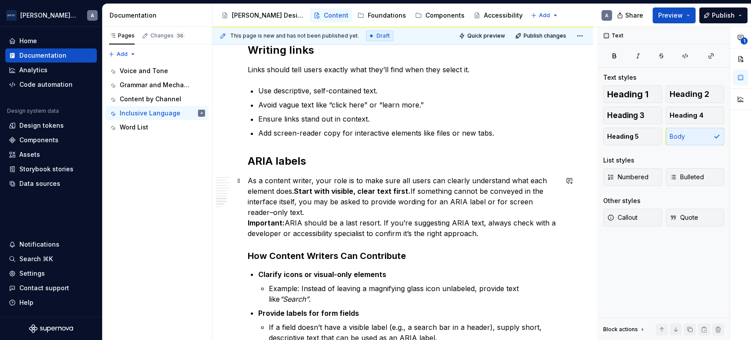
click at [252, 177] on p "As a content writer, your role is to make sure all users can clearly understand…" at bounding box center [403, 206] width 310 height 63
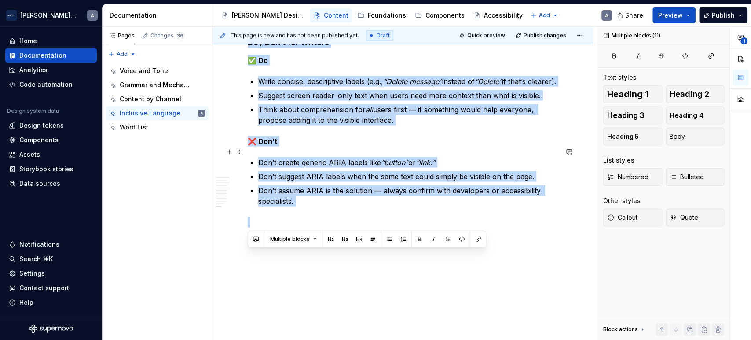
scroll to position [1316, 0]
drag, startPoint x: 247, startPoint y: 161, endPoint x: 447, endPoint y: 247, distance: 217.7
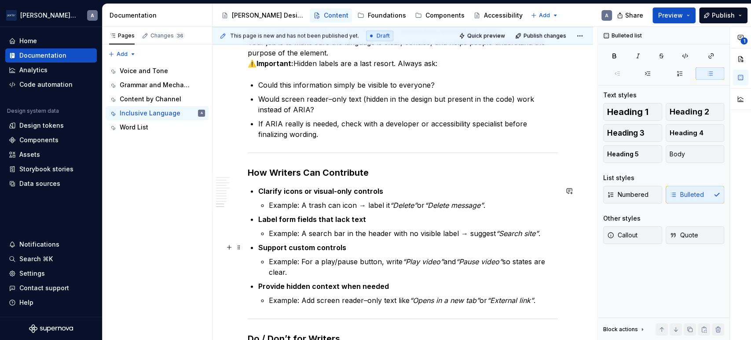
scroll to position [990, 0]
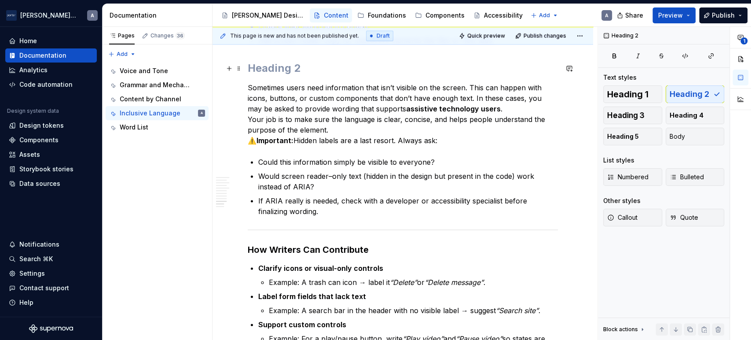
click at [295, 71] on h2 at bounding box center [403, 68] width 310 height 14
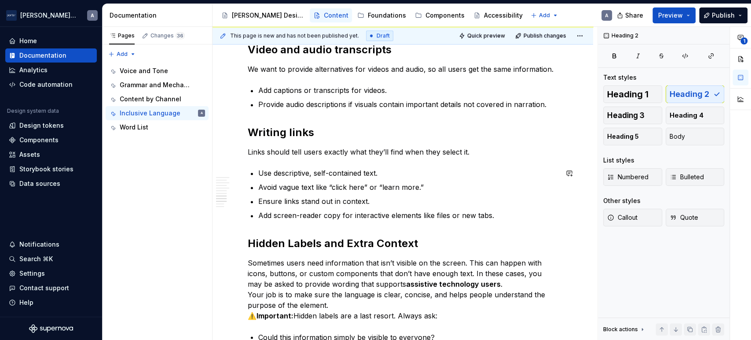
scroll to position [817, 0]
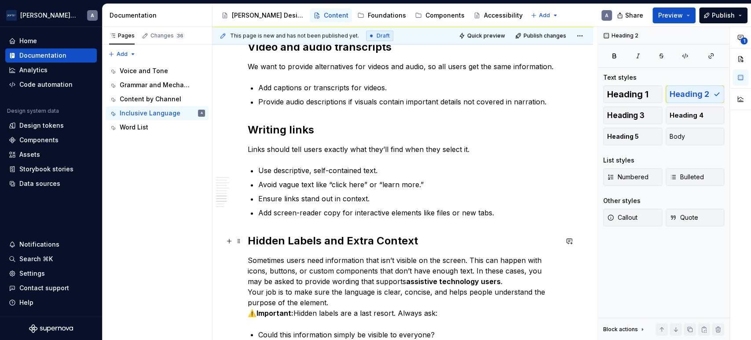
click at [291, 239] on h2 "Hidden Labels and Extra Context" at bounding box center [403, 241] width 310 height 14
click at [346, 240] on h2 "Hidden labels and Extra Context" at bounding box center [403, 241] width 310 height 14
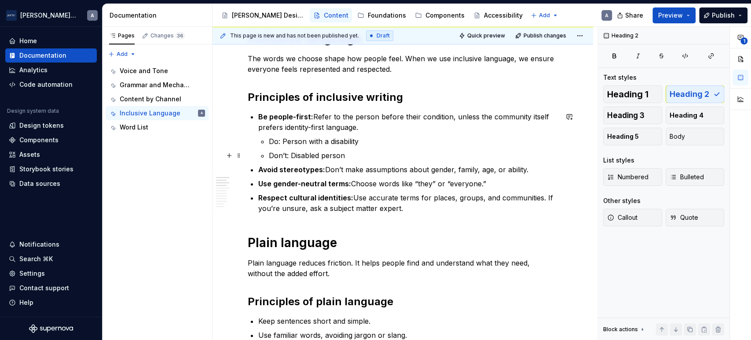
scroll to position [2, 0]
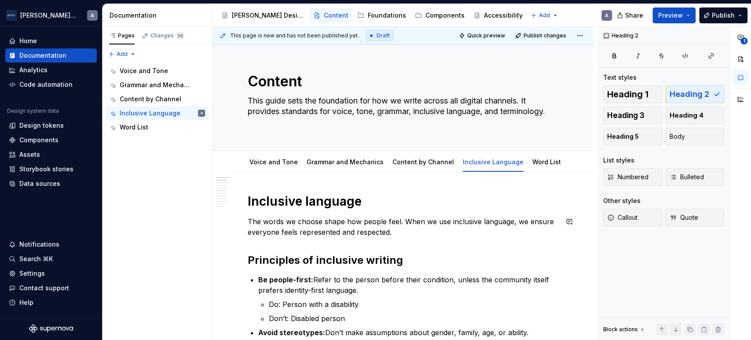
click at [326, 208] on strong "Inclusive language" at bounding box center [305, 201] width 114 height 15
click at [355, 255] on h2 "Principles of inclusive writing" at bounding box center [403, 260] width 310 height 14
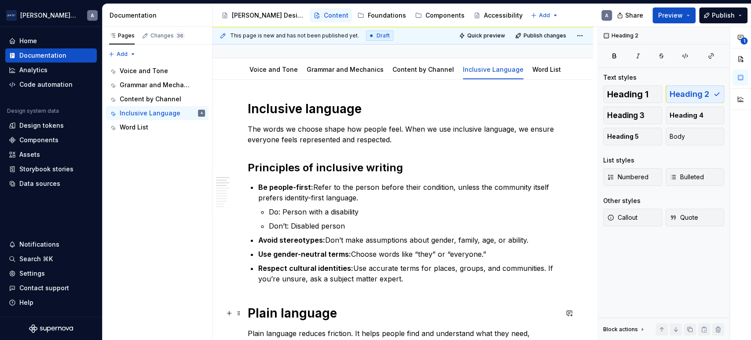
scroll to position [165, 0]
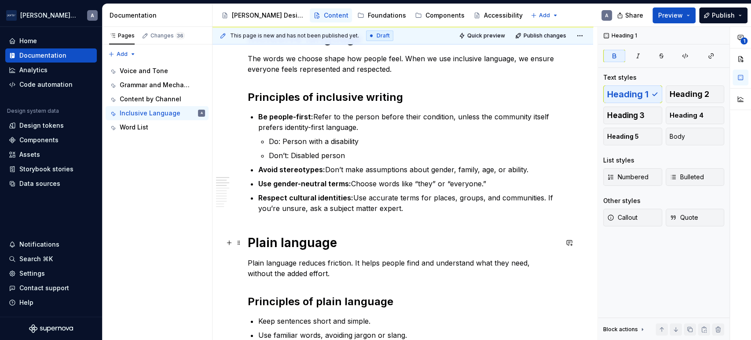
click at [313, 241] on strong "Plain language" at bounding box center [292, 242] width 89 height 15
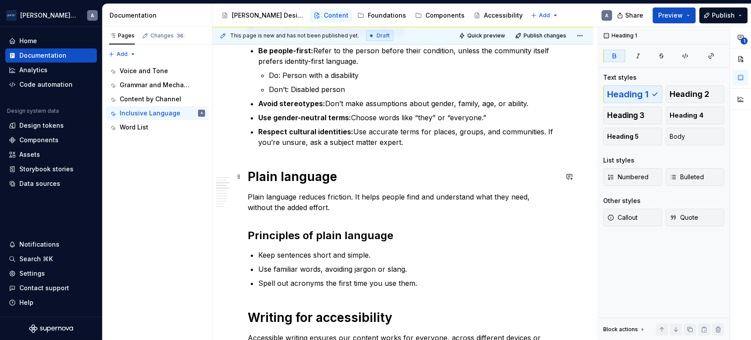
scroll to position [247, 0]
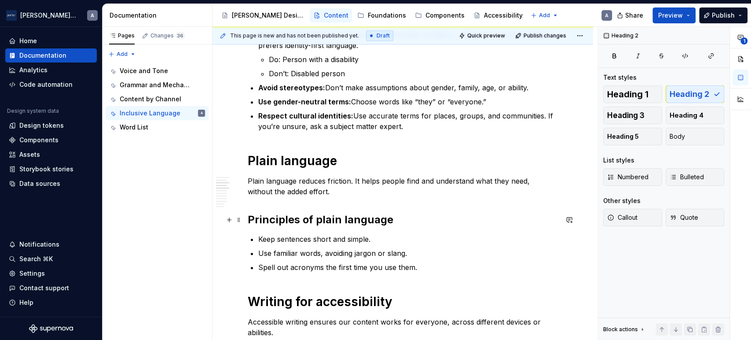
click at [327, 217] on h2 "Principles of plain language" at bounding box center [403, 220] width 310 height 14
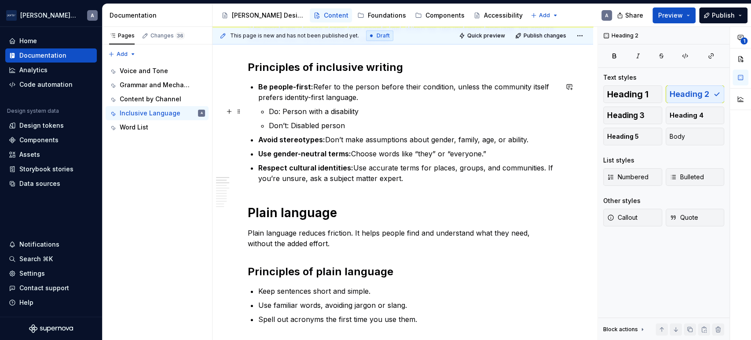
scroll to position [244, 0]
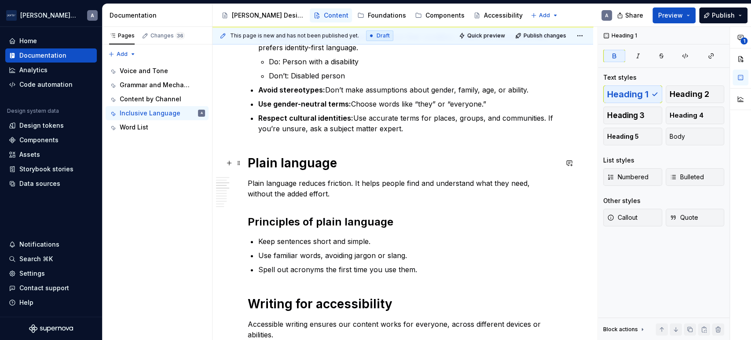
click at [298, 161] on strong "Plain language" at bounding box center [292, 162] width 89 height 15
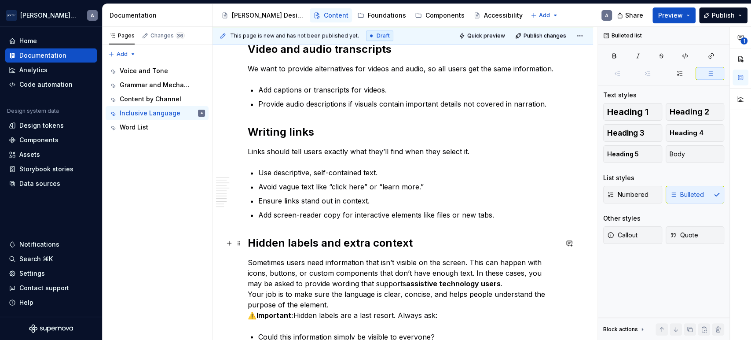
scroll to position [978, 0]
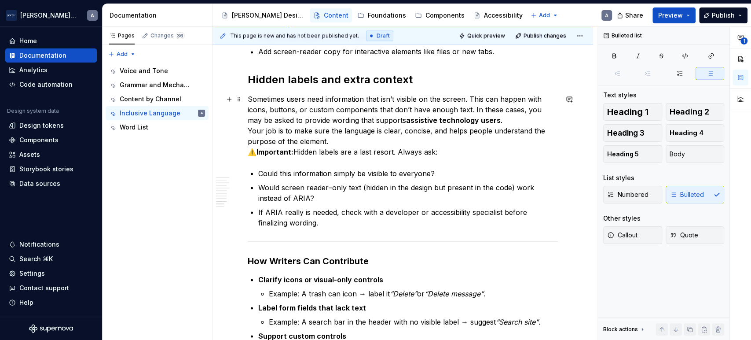
click at [265, 155] on strong "Important:" at bounding box center [275, 151] width 37 height 9
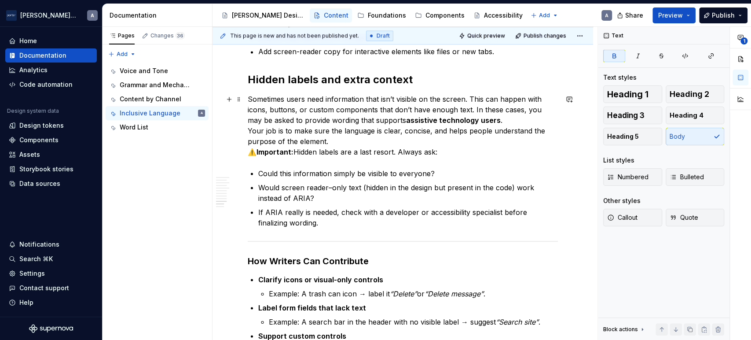
click at [260, 151] on strong "Important:" at bounding box center [275, 151] width 37 height 9
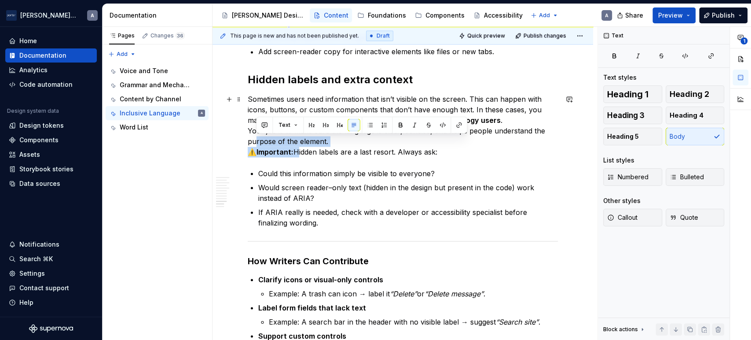
drag, startPoint x: 298, startPoint y: 152, endPoint x: 254, endPoint y: 146, distance: 44.9
click at [254, 146] on p "Sometimes users need information that isn’t visible on the screen. This can hap…" at bounding box center [403, 125] width 310 height 63
click at [446, 173] on p "Could this information simply be visible to everyone?" at bounding box center [408, 173] width 300 height 11
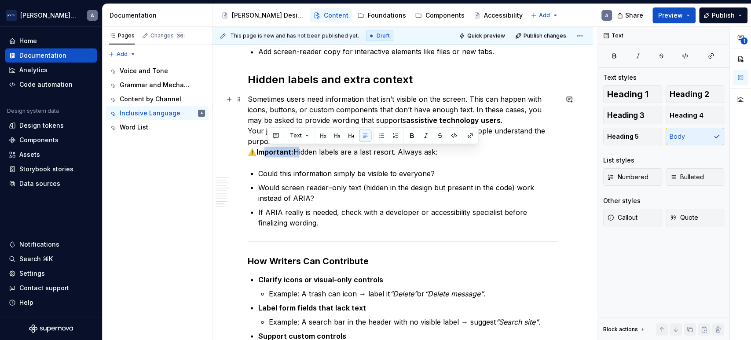
drag, startPoint x: 299, startPoint y: 151, endPoint x: 265, endPoint y: 149, distance: 34.4
click at [265, 149] on p "Sometimes users need information that isn’t visible on the screen. This can hap…" at bounding box center [403, 125] width 310 height 63
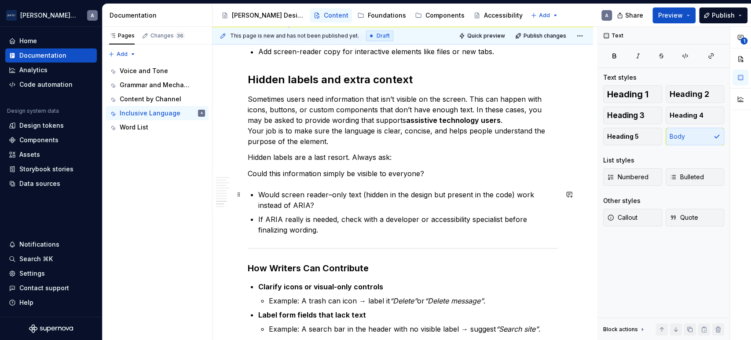
click at [259, 189] on p "Would screen reader–only text (hidden in the design but present in the code) wo…" at bounding box center [408, 199] width 300 height 21
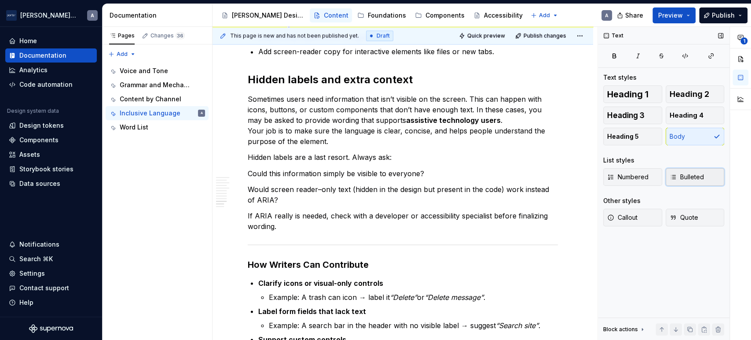
click at [685, 170] on button "Bulleted" at bounding box center [695, 177] width 59 height 18
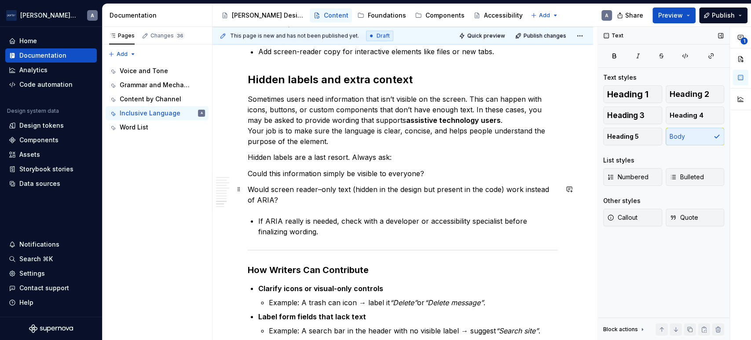
click at [345, 203] on p "Would screen reader–only text (hidden in the design but present in the code) wo…" at bounding box center [403, 194] width 310 height 21
click at [695, 185] on button "Bulleted" at bounding box center [695, 177] width 59 height 18
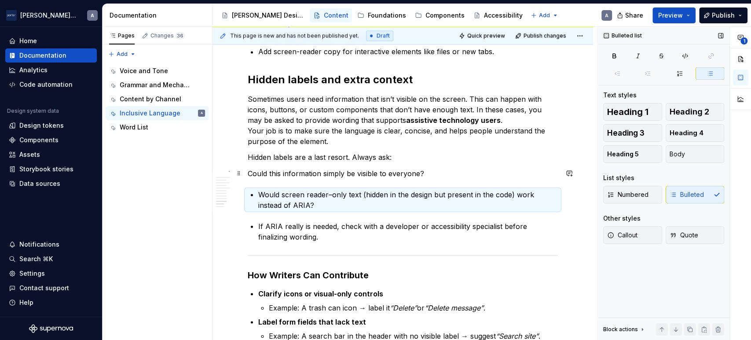
click at [389, 171] on p "Could this information simply be visible to everyone?" at bounding box center [403, 173] width 310 height 11
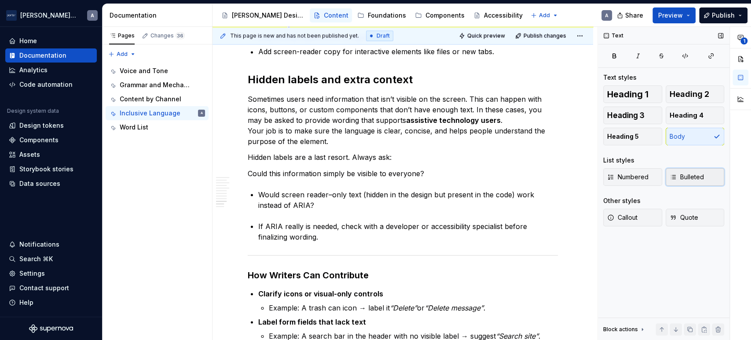
click at [680, 171] on button "Bulleted" at bounding box center [695, 177] width 59 height 18
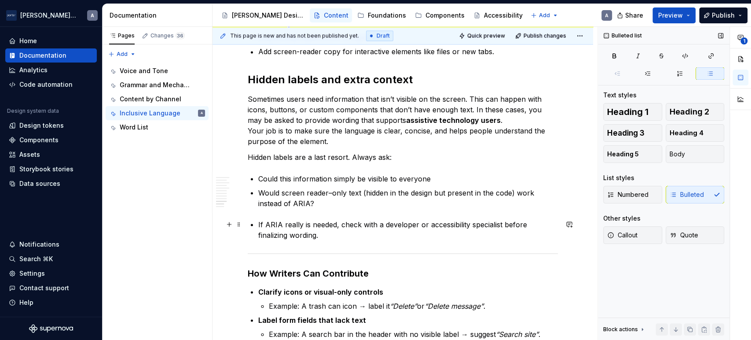
click at [260, 220] on p "If ARIA really is needed, check with a developer or accessibility specialist be…" at bounding box center [408, 229] width 300 height 21
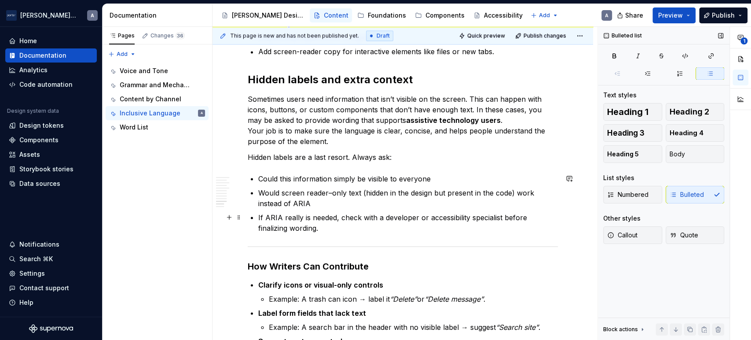
click at [512, 209] on ul "Could this information simply be visible to everyone Would screen reader–only t…" at bounding box center [408, 203] width 300 height 60
click at [515, 197] on p "Would screen reader–only text (hidden in the design but present in the code) wo…" at bounding box center [408, 197] width 300 height 21
click at [511, 206] on p "Would screen reader–only text (hidden in the design but present in the code) wo…" at bounding box center [408, 197] width 300 height 21
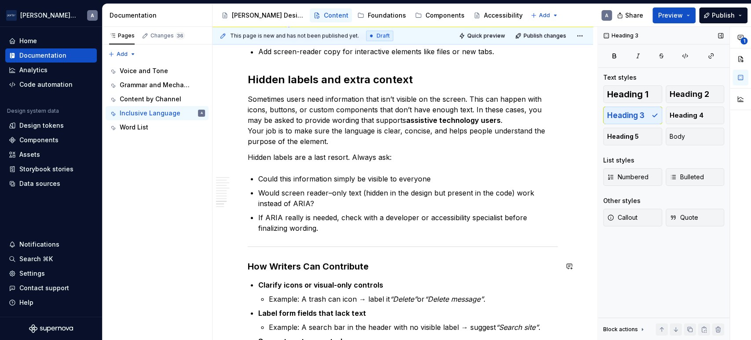
drag, startPoint x: 267, startPoint y: 256, endPoint x: 235, endPoint y: 259, distance: 32.7
click at [234, 260] on button "button" at bounding box center [229, 266] width 12 height 12
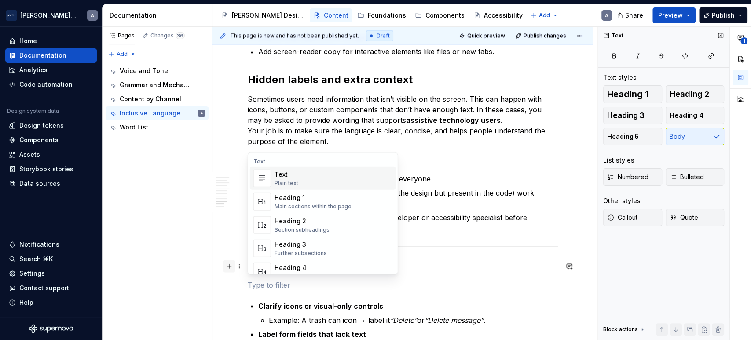
click at [225, 260] on button "button" at bounding box center [229, 266] width 12 height 12
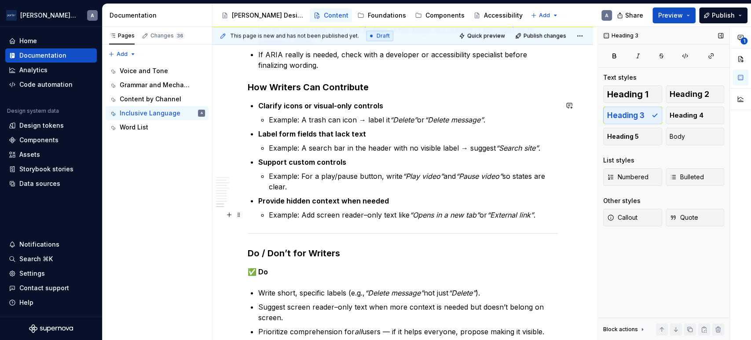
scroll to position [1060, 0]
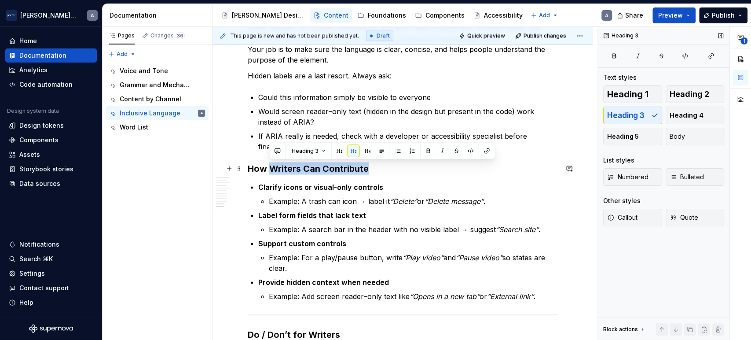
drag, startPoint x: 373, startPoint y: 163, endPoint x: 271, endPoint y: 165, distance: 102.1
click at [271, 165] on h3 "How Writers Can Contribute" at bounding box center [403, 168] width 310 height 12
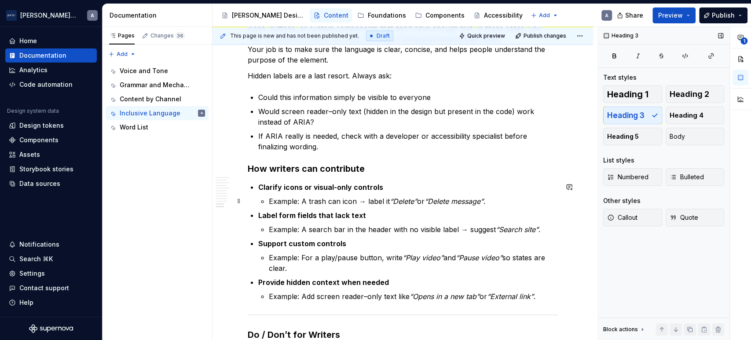
click at [366, 200] on p "Example: A trash can icon → label it “Delete” or “Delete message” ." at bounding box center [413, 200] width 289 height 11
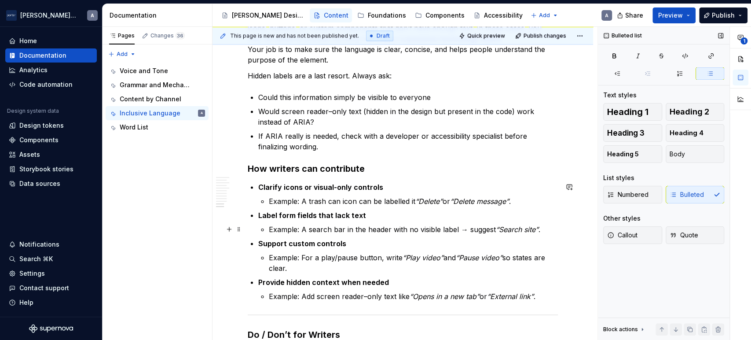
click at [300, 227] on p "Example: A search bar in the header with no visible label → suggest “Search sit…" at bounding box center [413, 229] width 289 height 11
click at [471, 225] on p "Example: A search bar in the header with no visible label → suggest “Search sit…" at bounding box center [413, 229] width 289 height 11
click at [469, 230] on p "Example: A search bar in the header with no visible label → suggest “Search sit…" at bounding box center [413, 229] width 289 height 11
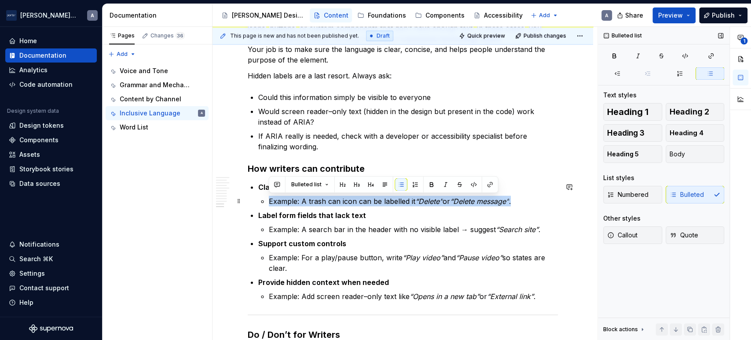
drag, startPoint x: 536, startPoint y: 203, endPoint x: 270, endPoint y: 203, distance: 265.9
click at [270, 203] on p "Example: A trash can icon can be labelled it “Delete” or “Delete message” ." at bounding box center [413, 200] width 289 height 11
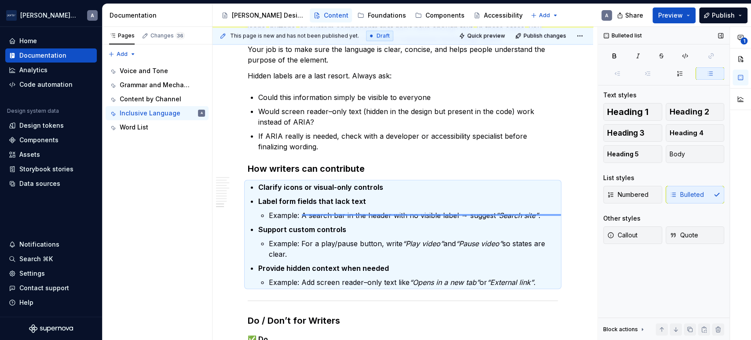
drag, startPoint x: 562, startPoint y: 214, endPoint x: 287, endPoint y: 210, distance: 275.2
click at [287, 210] on div "This page is new and has not been published yet. Draft Quick preview Publish ch…" at bounding box center [405, 183] width 385 height 313
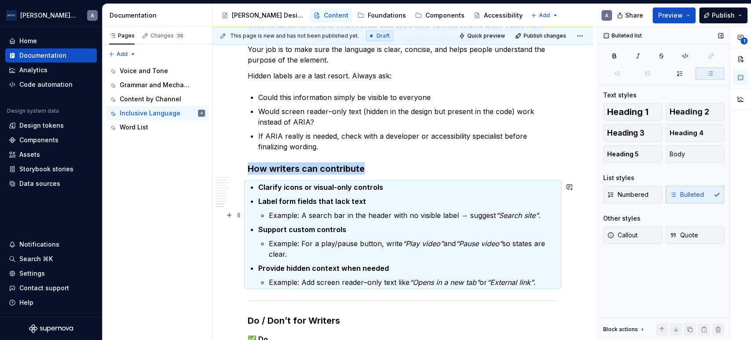
click at [331, 212] on p "Example: A search bar in the header with no visible label → suggest “Search sit…" at bounding box center [413, 215] width 289 height 11
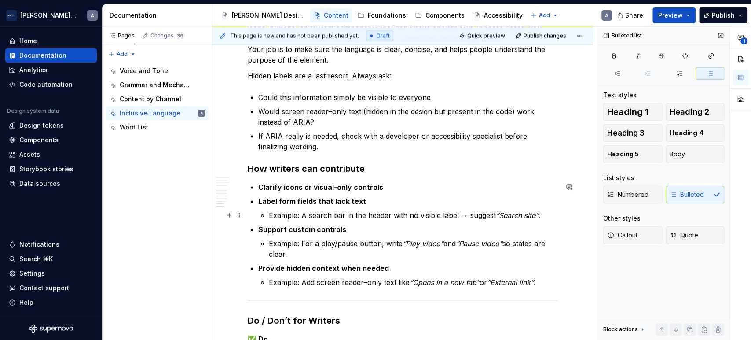
click at [383, 212] on p "Example: A search bar in the header with no visible label → suggest “Search sit…" at bounding box center [413, 215] width 289 height 11
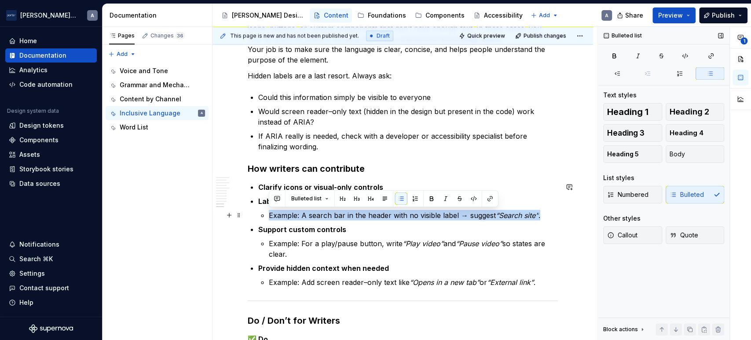
drag, startPoint x: 549, startPoint y: 214, endPoint x: 268, endPoint y: 215, distance: 281.3
click at [268, 215] on li "Label form fields that lack text Example: A search bar in the header with no vi…" at bounding box center [408, 207] width 300 height 25
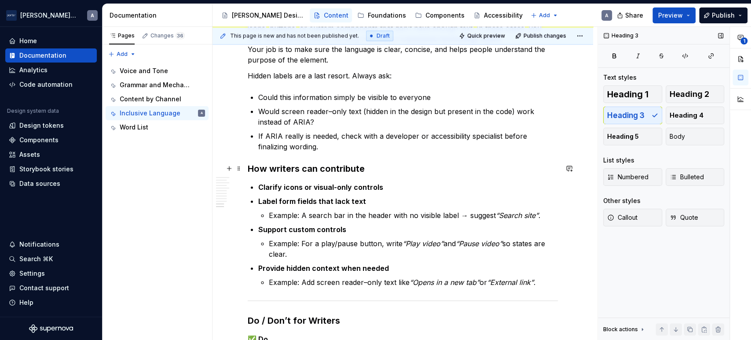
click at [410, 173] on h3 "How writers can contribute" at bounding box center [403, 168] width 310 height 12
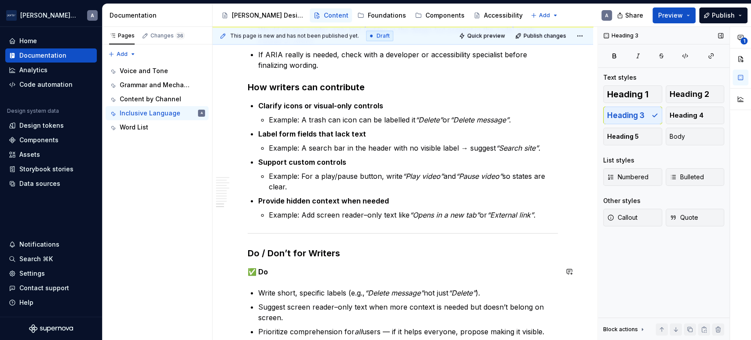
scroll to position [1222, 0]
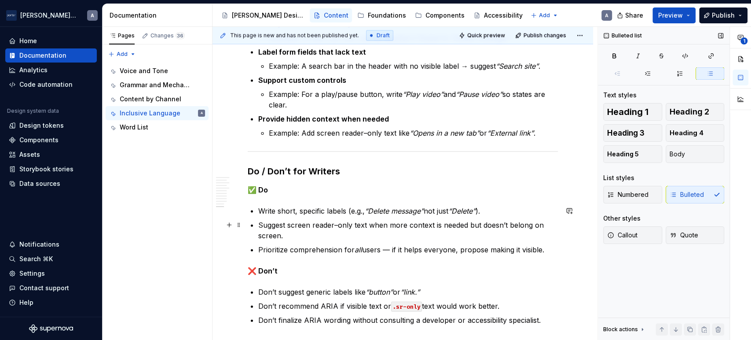
click at [475, 239] on p "Suggest screen reader–only text when more context is needed but doesn’t belong …" at bounding box center [408, 230] width 300 height 21
click at [390, 249] on p "Prioritize comprehension for all users — if it helps everyone, propose making i…" at bounding box center [408, 249] width 300 height 11
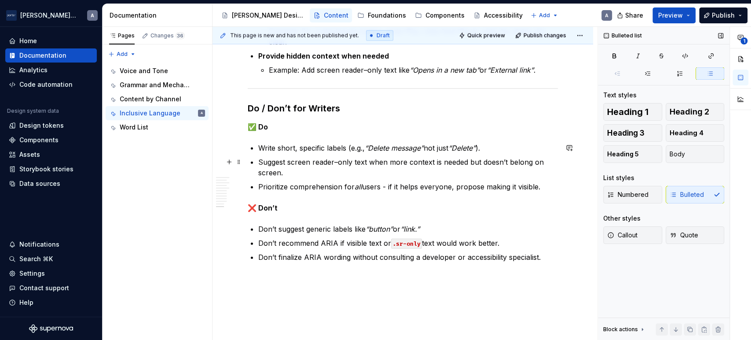
scroll to position [1304, 0]
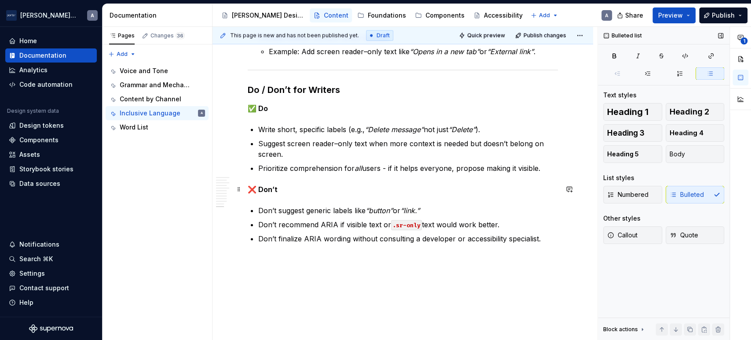
click at [296, 185] on p "❌ Don’t" at bounding box center [403, 189] width 310 height 11
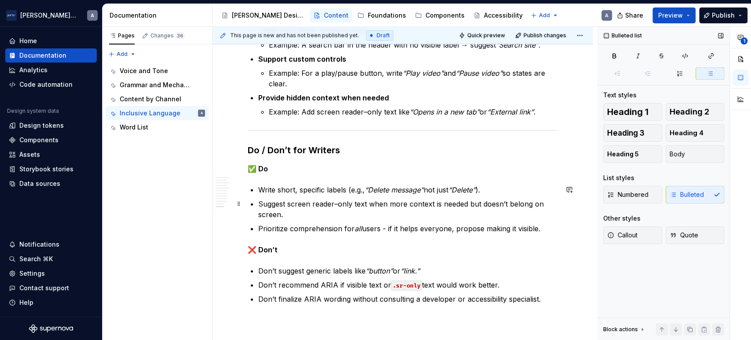
scroll to position [1222, 0]
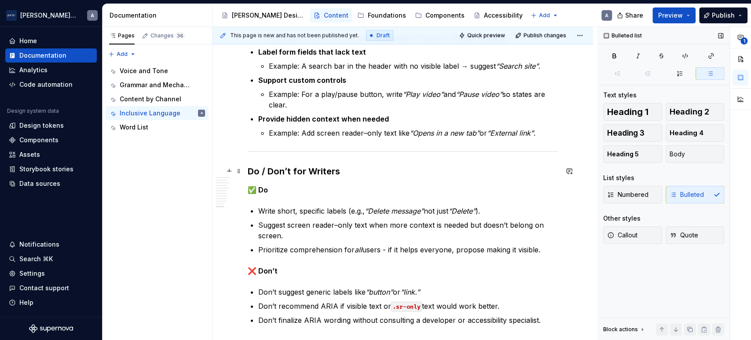
click at [339, 174] on h3 "Do / Don’t for Writers" at bounding box center [403, 171] width 310 height 12
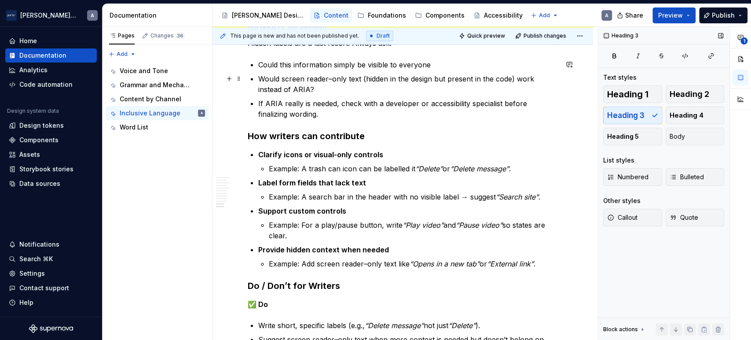
scroll to position [1141, 0]
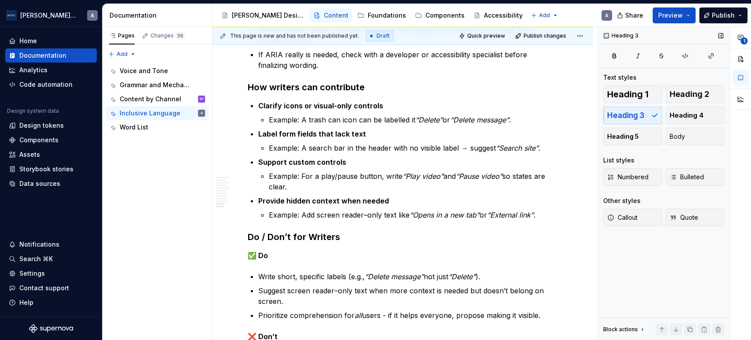
type textarea "*"
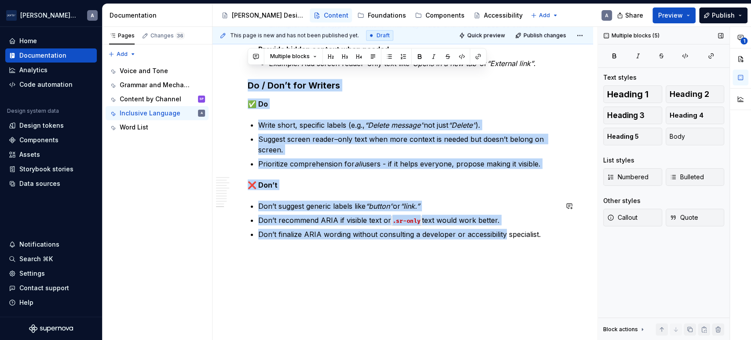
scroll to position [1303, 0]
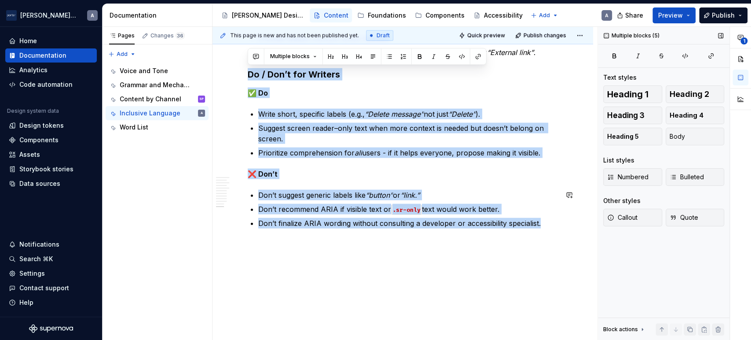
drag, startPoint x: 248, startPoint y: 151, endPoint x: 581, endPoint y: 229, distance: 342.0
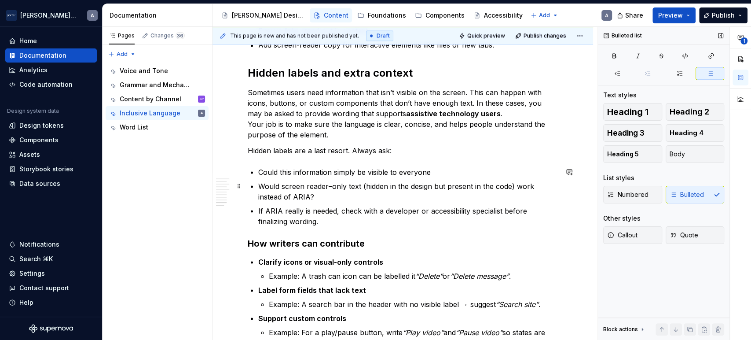
scroll to position [969, 0]
